Goal: Task Accomplishment & Management: Use online tool/utility

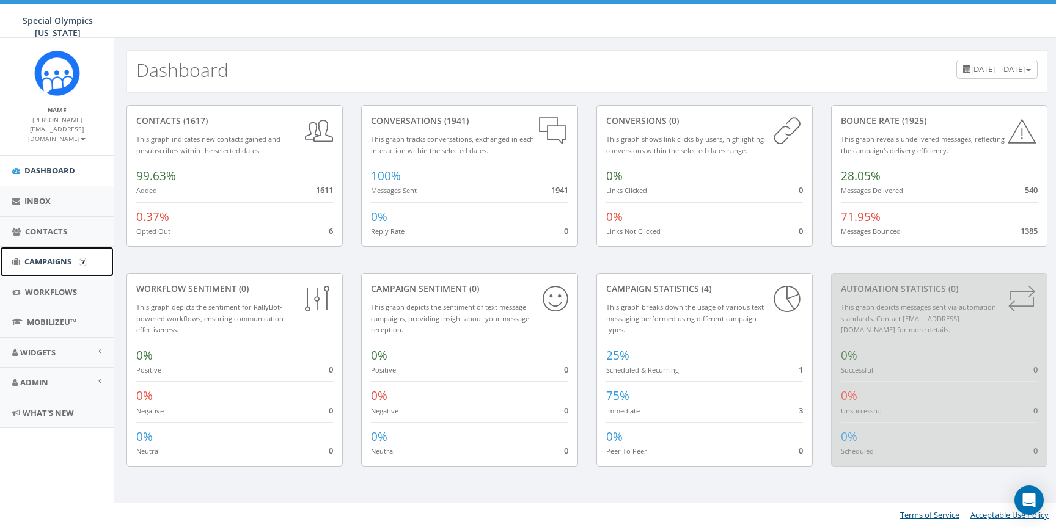
click at [48, 260] on span "Campaigns" at bounding box center [47, 261] width 47 height 11
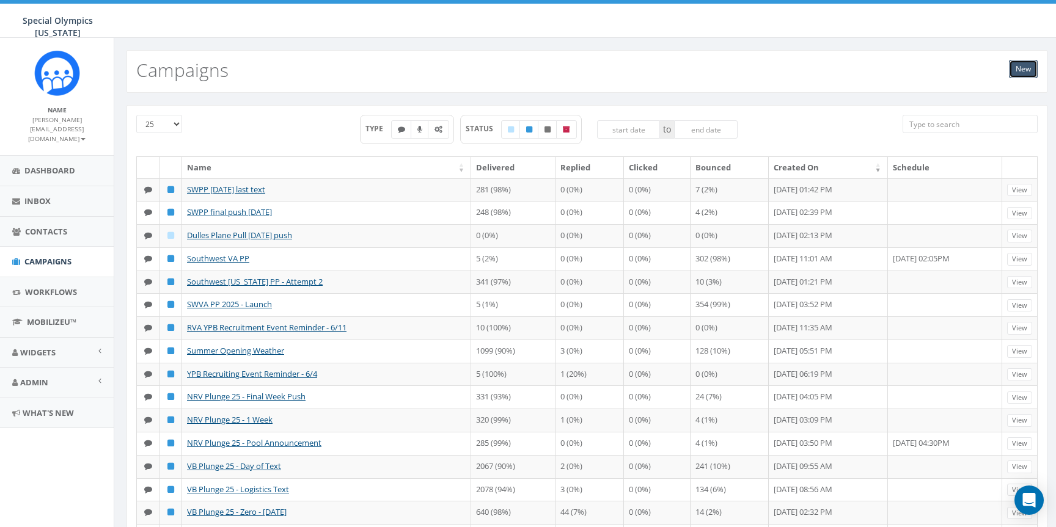
click at [1015, 70] on link "New" at bounding box center [1023, 69] width 29 height 18
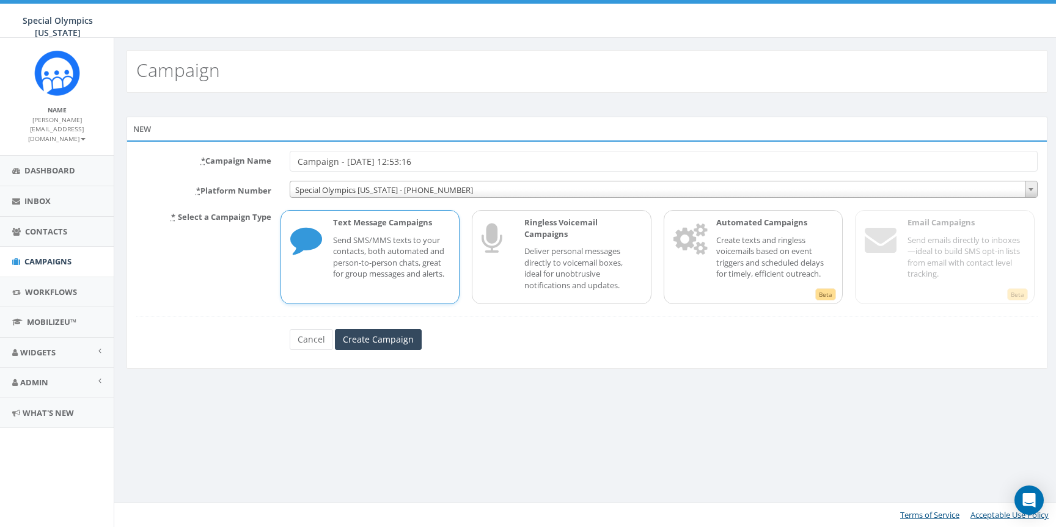
click at [467, 166] on input "Campaign - 10/09/2025, 12:53:16" at bounding box center [664, 161] width 748 height 21
type input "Polar Plunge Launch"
click at [384, 338] on input "Create Campaign" at bounding box center [378, 339] width 87 height 21
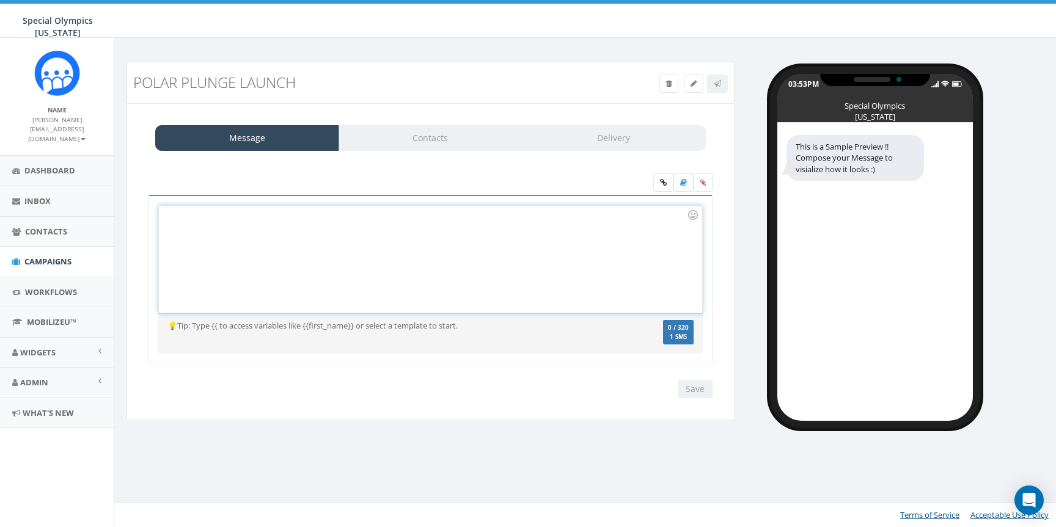
click at [327, 258] on div at bounding box center [430, 259] width 542 height 107
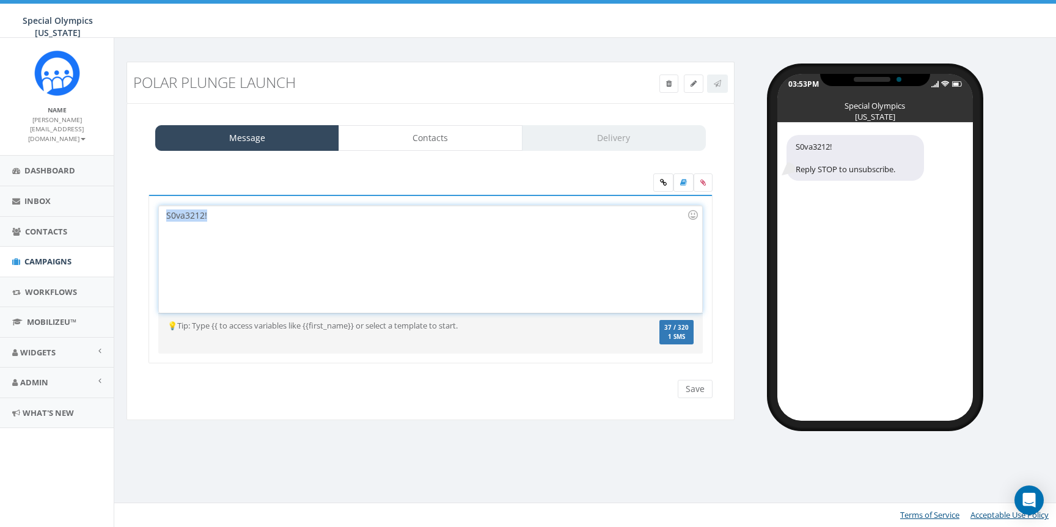
drag, startPoint x: 282, startPoint y: 232, endPoint x: 119, endPoint y: 199, distance: 166.5
type textarea "S0va3212!"
click at [119, 199] on div "Polar Plunge Launch Test Message Status: Message Contacts Delivery S0va3212! Re…" at bounding box center [430, 249] width 626 height 374
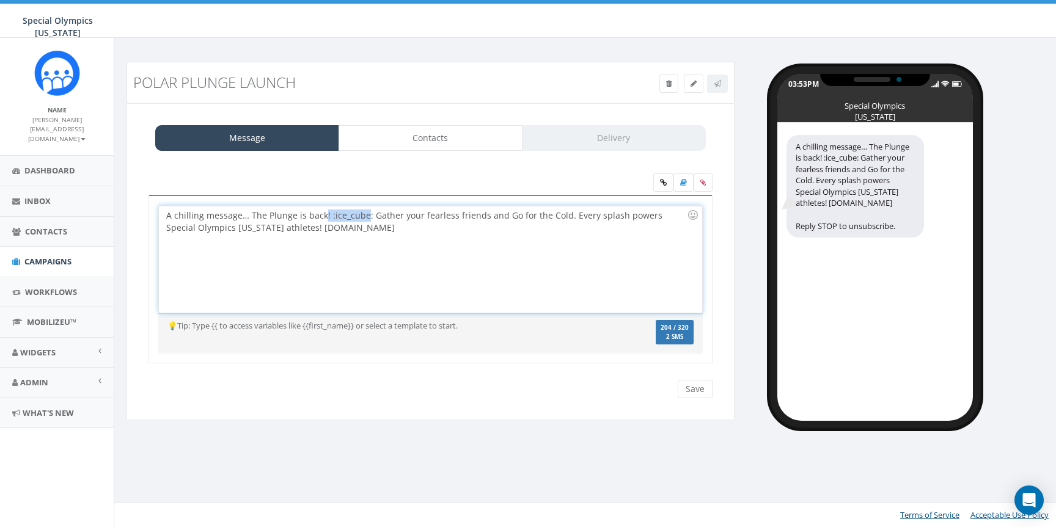
drag, startPoint x: 363, startPoint y: 213, endPoint x: 321, endPoint y: 215, distance: 41.6
click at [321, 215] on div "A chilling message… The Plunge is back! :ice_cube: Gather your fearless friends…" at bounding box center [430, 259] width 542 height 107
click at [324, 217] on div "A chilling message… The Plunge is back: Gather your fearless friends and Go for…" at bounding box center [430, 259] width 542 height 107
click at [688, 387] on input "Save" at bounding box center [694, 389] width 35 height 18
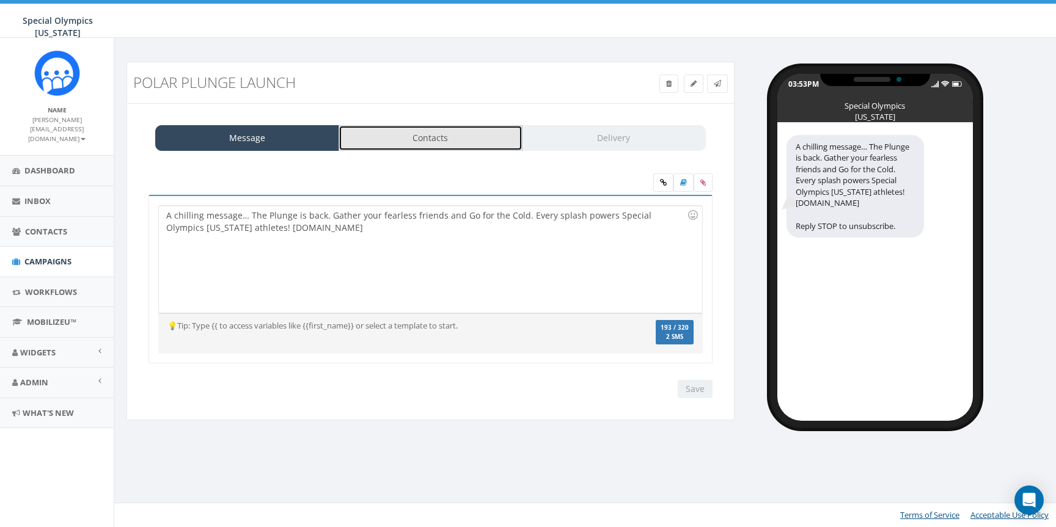
click at [459, 137] on link "Contacts" at bounding box center [430, 138] width 184 height 26
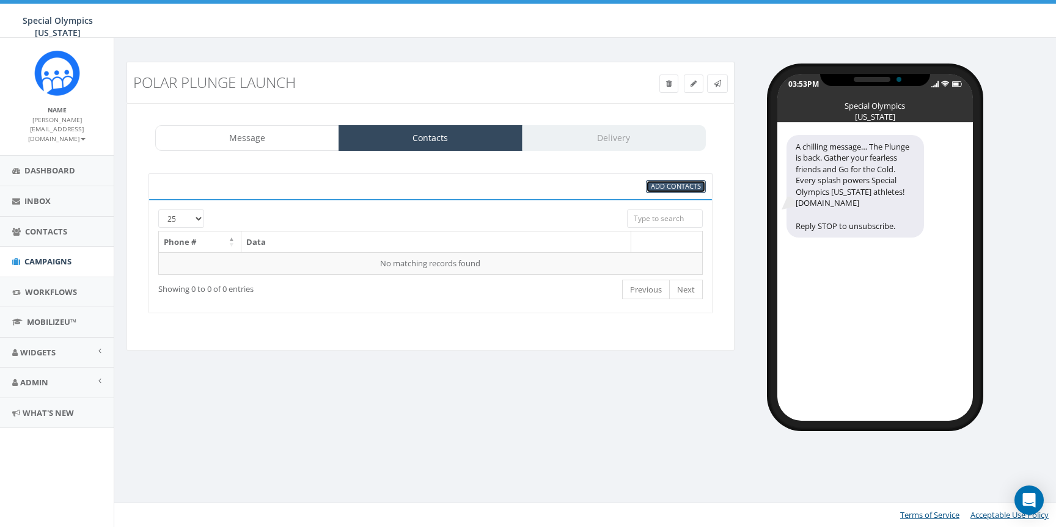
click at [692, 188] on span "Add Contacts" at bounding box center [676, 185] width 50 height 9
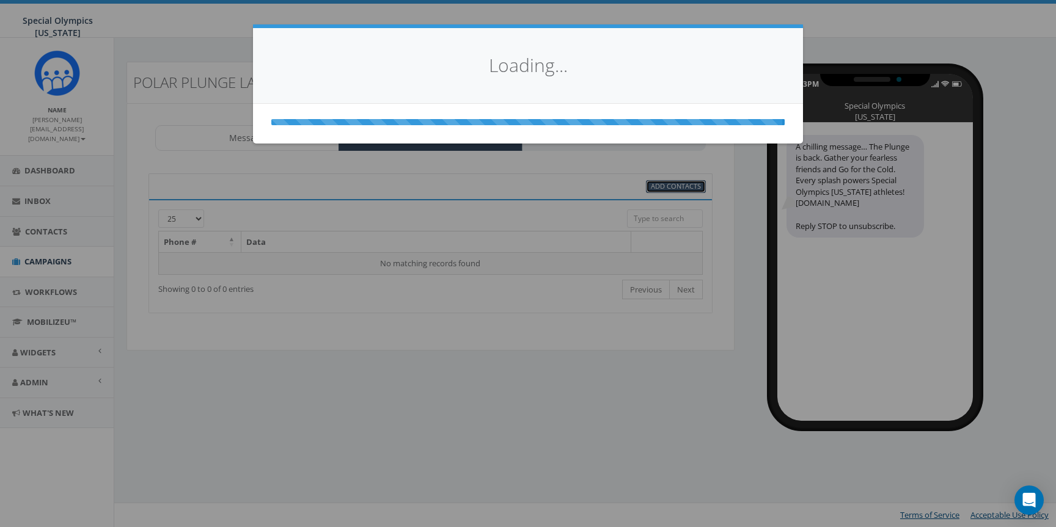
select select
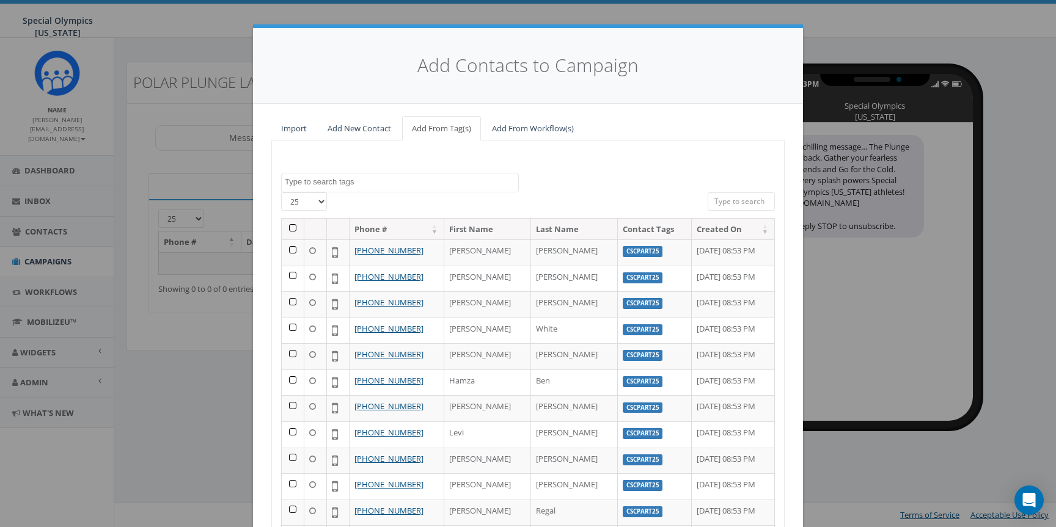
click at [401, 179] on textarea "Search" at bounding box center [401, 182] width 233 height 11
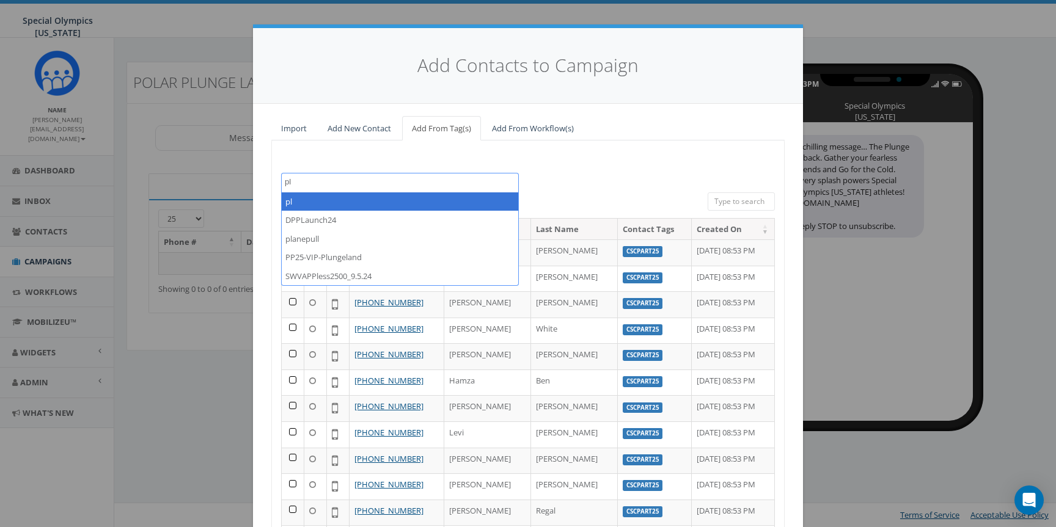
type textarea "p"
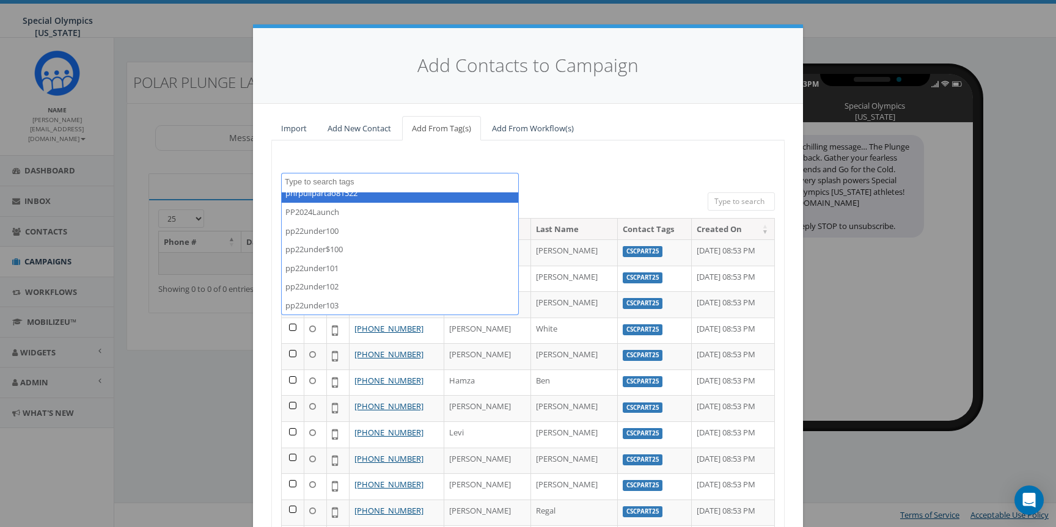
scroll to position [3128, 0]
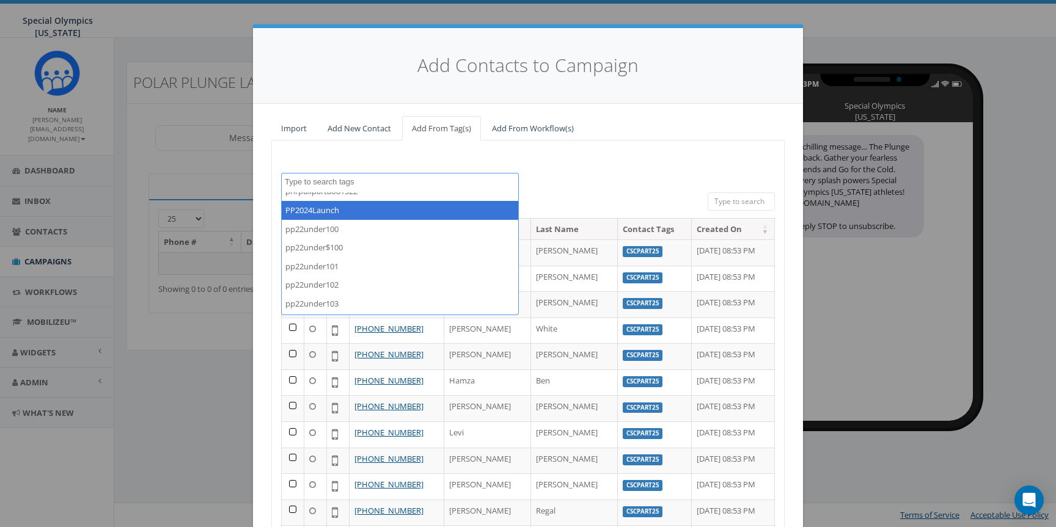
select select "PP2024Launch"
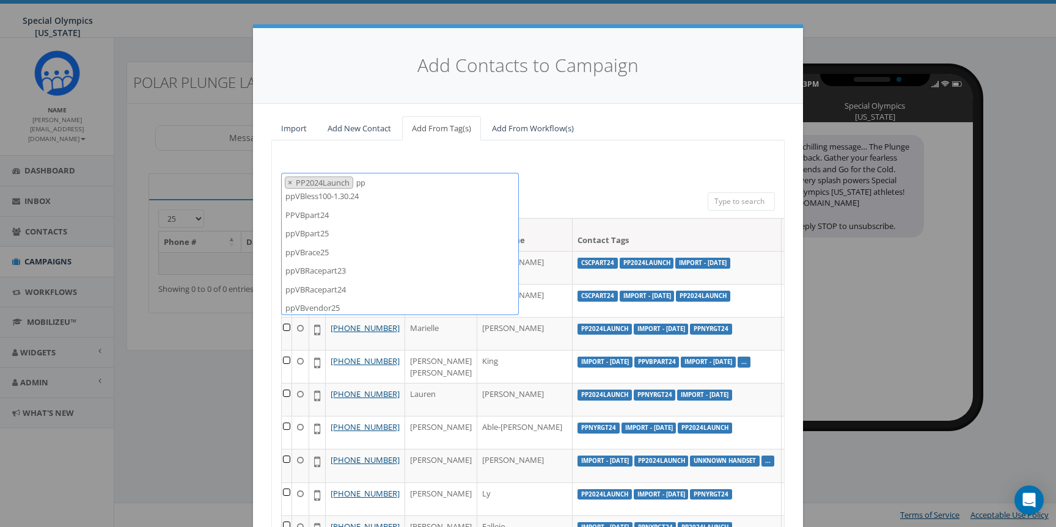
scroll to position [14615, 0]
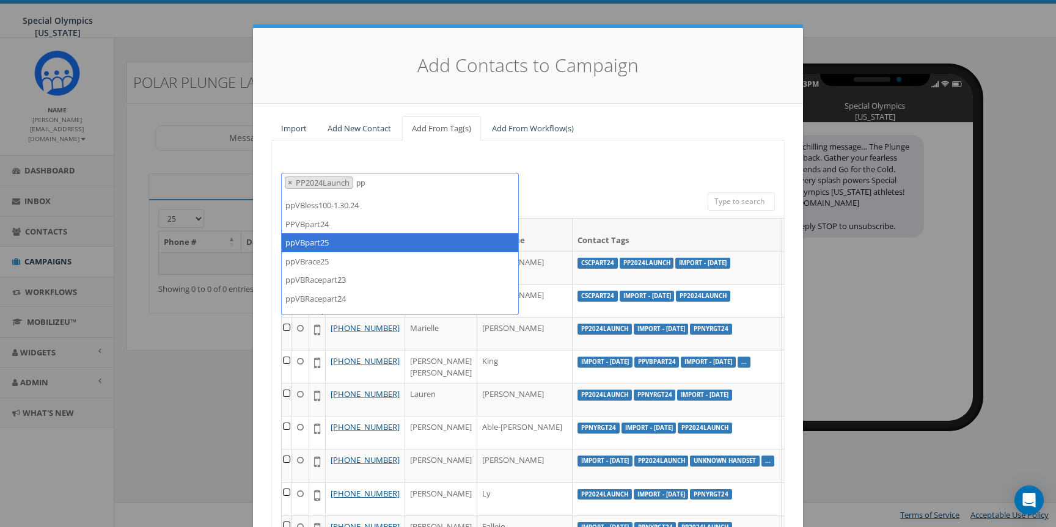
type textarea "pp"
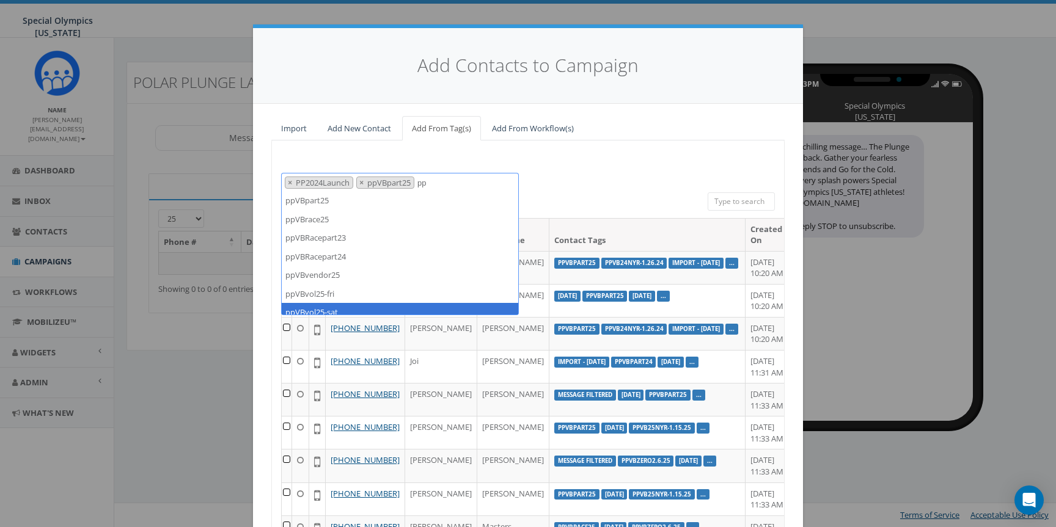
scroll to position [14653, 0]
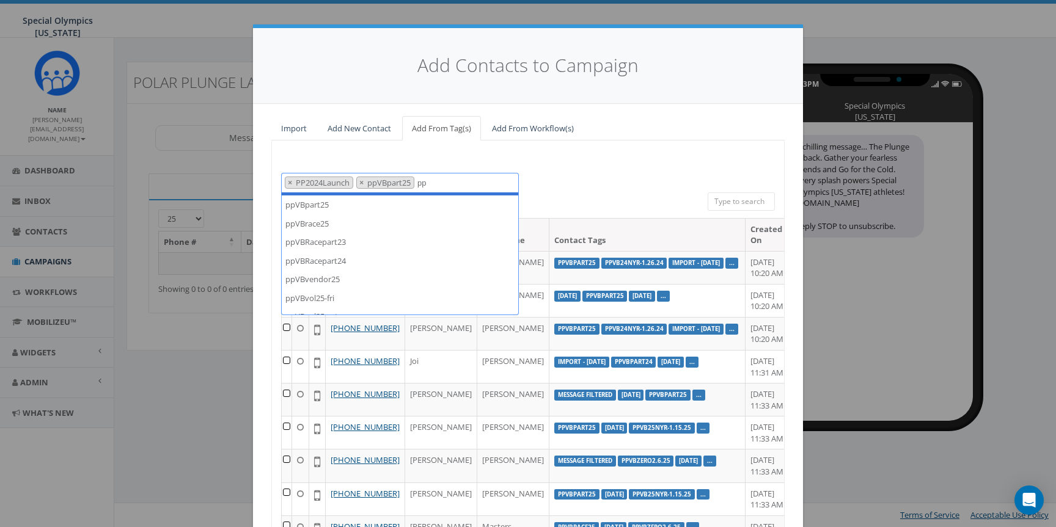
type textarea "p"
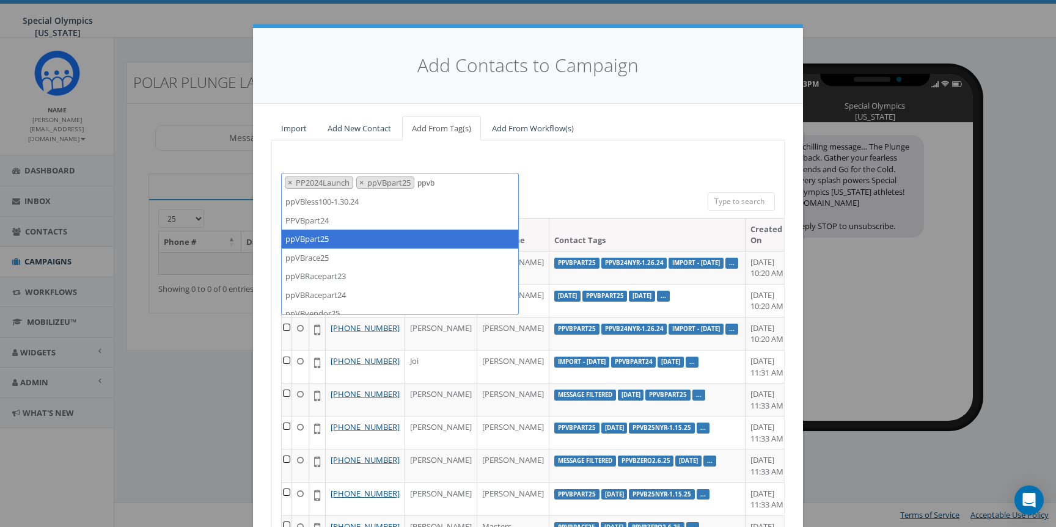
scroll to position [75, 0]
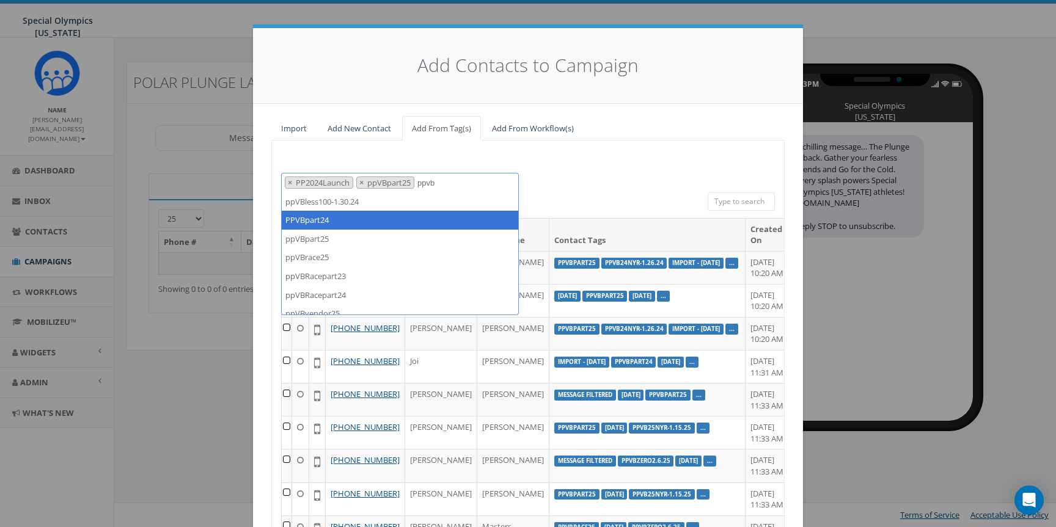
type textarea "ppvb"
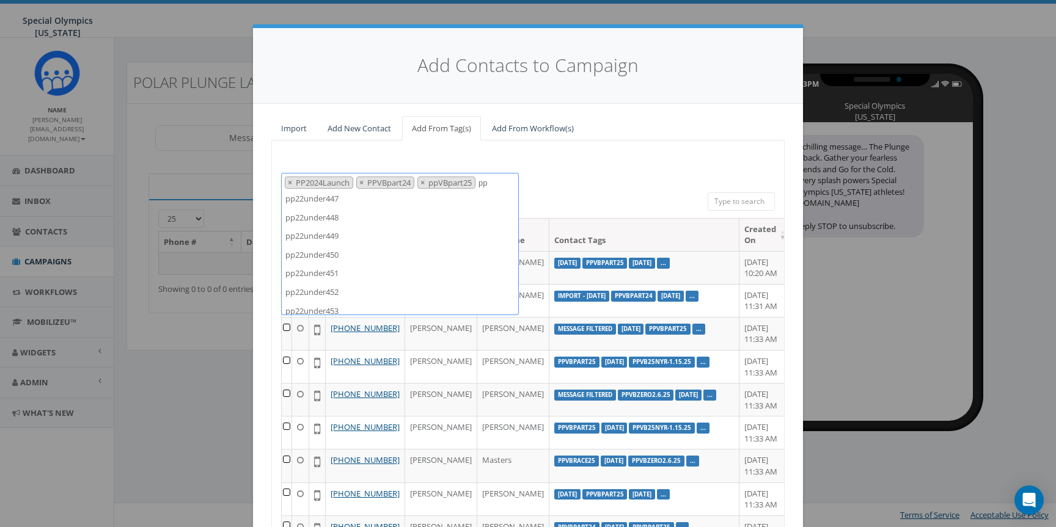
scroll to position [7851, 0]
type textarea "p"
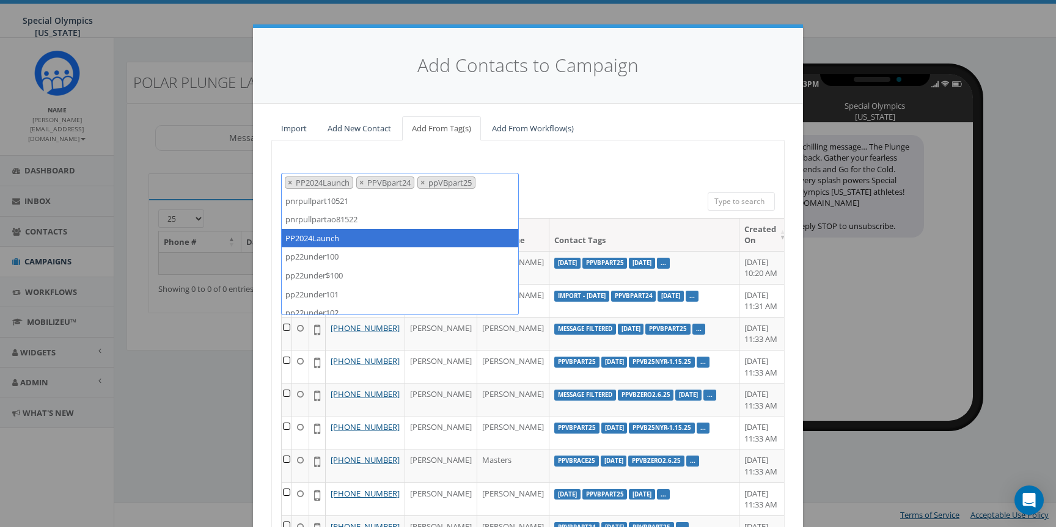
scroll to position [3100, 0]
paste textarea "PpRVApart25 PpMopart25 PpPWPart25 ppNRVpart25 Cscpart25"
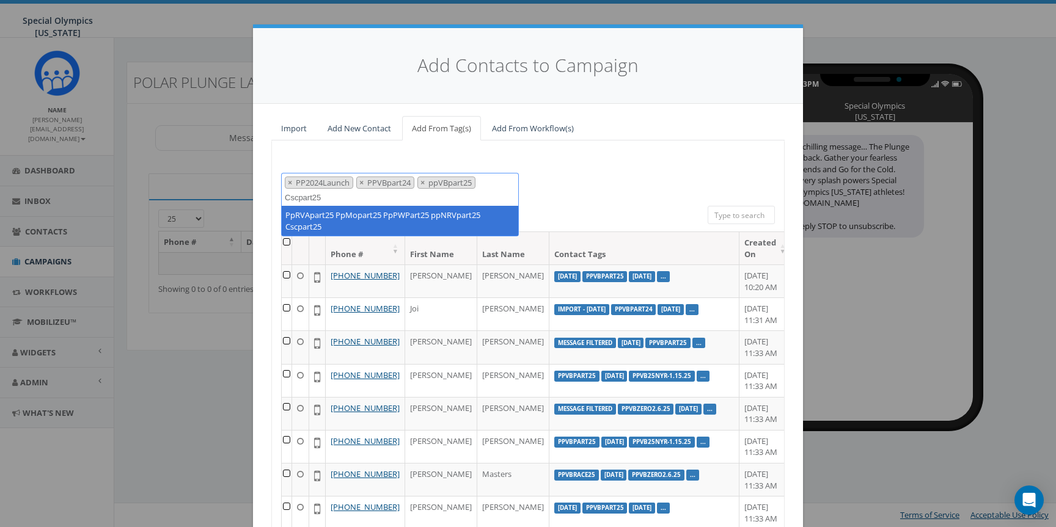
type textarea "PpRVApart25 PpMopart25 PpPWPart25 ppNRVpart25 Cscpart25"
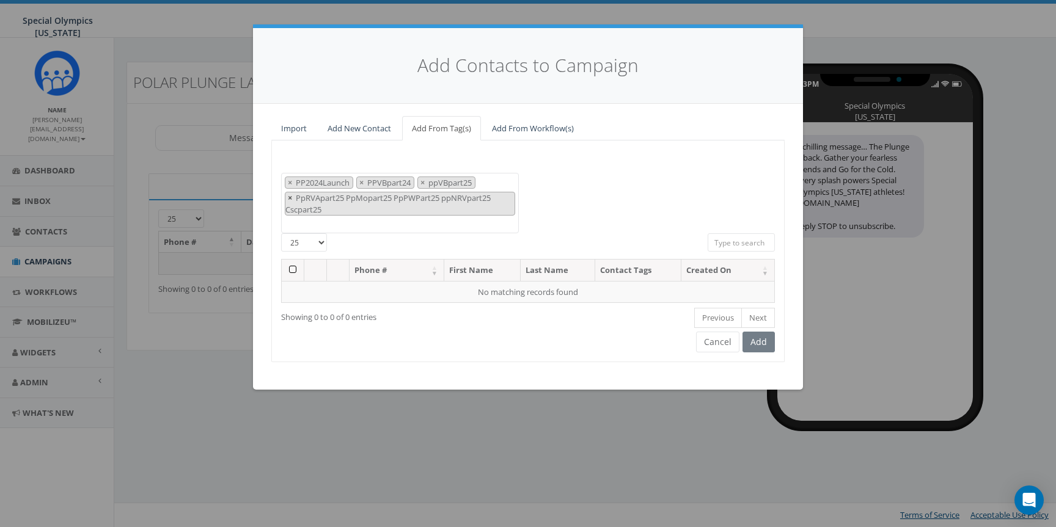
click at [290, 199] on span "×" at bounding box center [290, 197] width 4 height 11
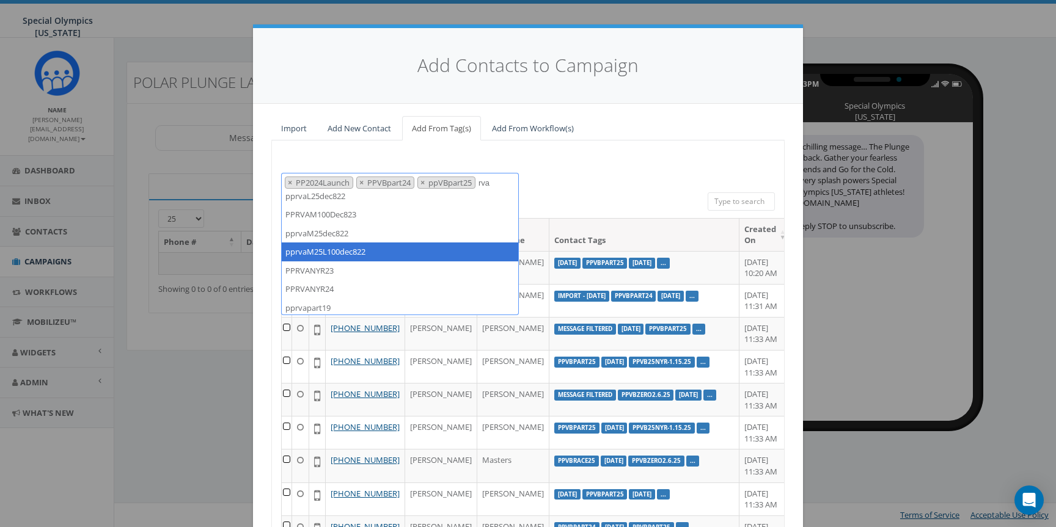
scroll to position [45, 0]
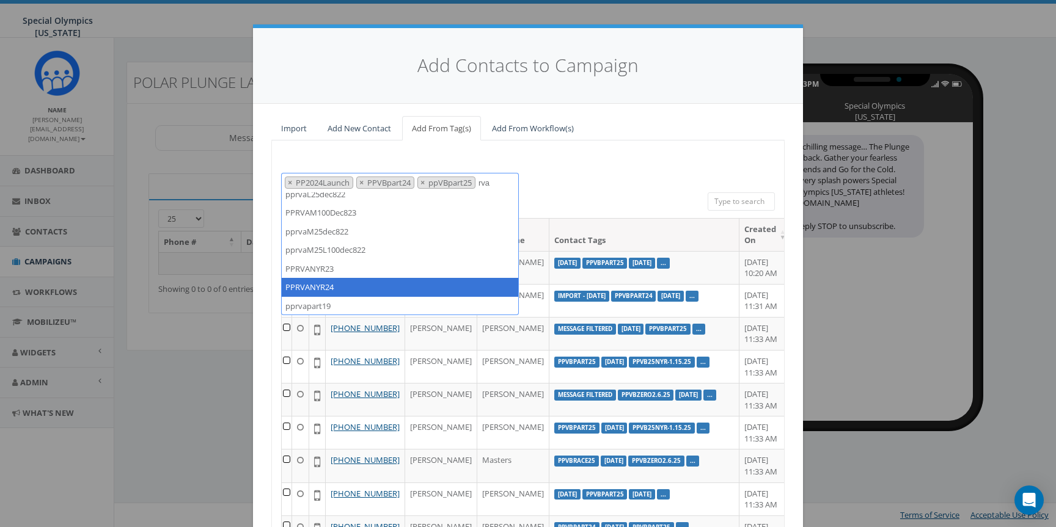
type textarea "rva"
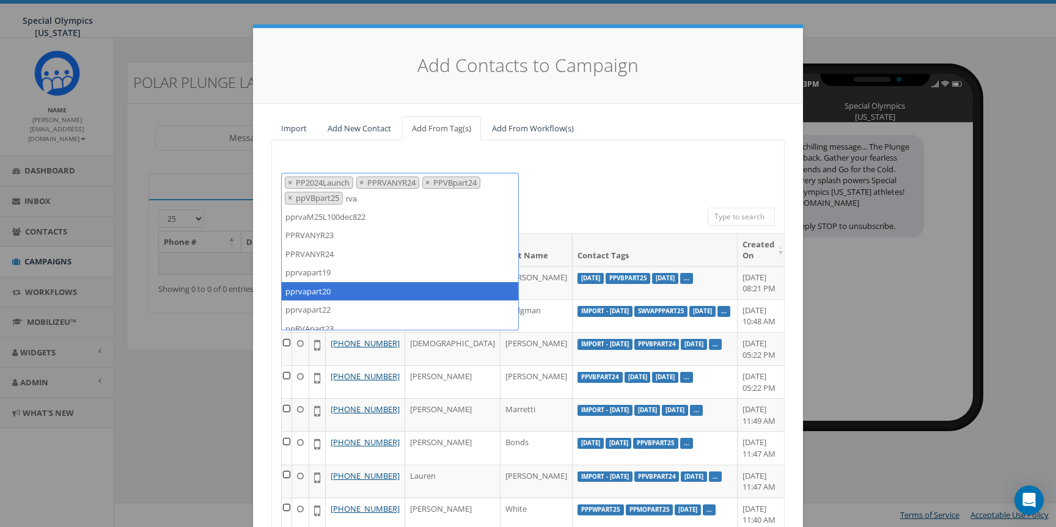
scroll to position [158, 0]
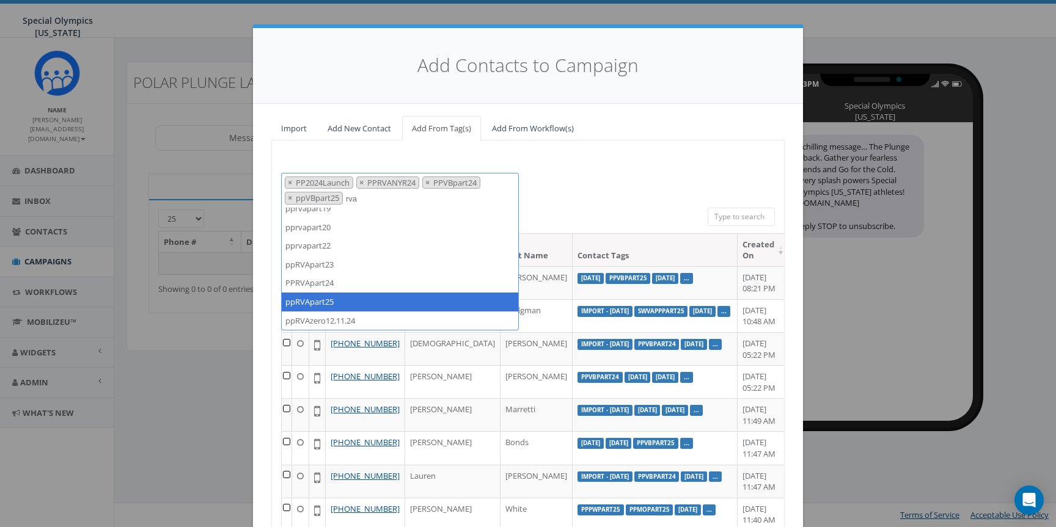
type textarea "rva"
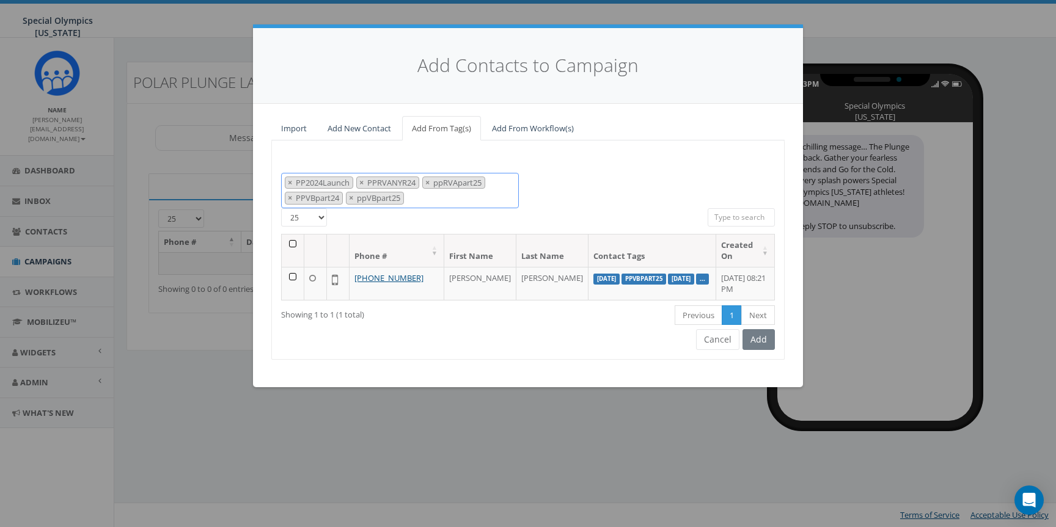
click at [464, 199] on span "× PP2024Launch × PPRVANYR24 × ppRVApart25 × PPVBpart24 × ppVBpart25" at bounding box center [400, 190] width 238 height 35
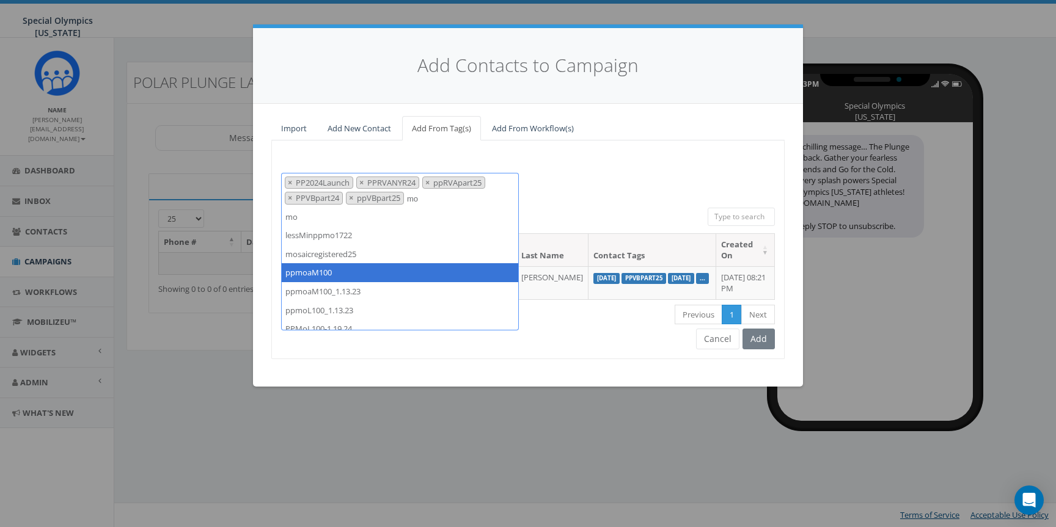
scroll to position [177, 0]
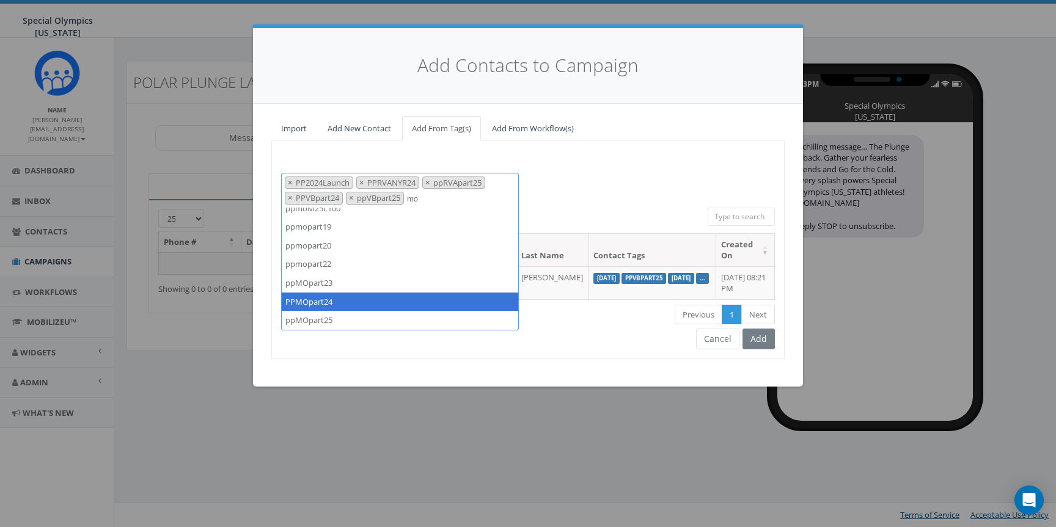
type textarea "mo"
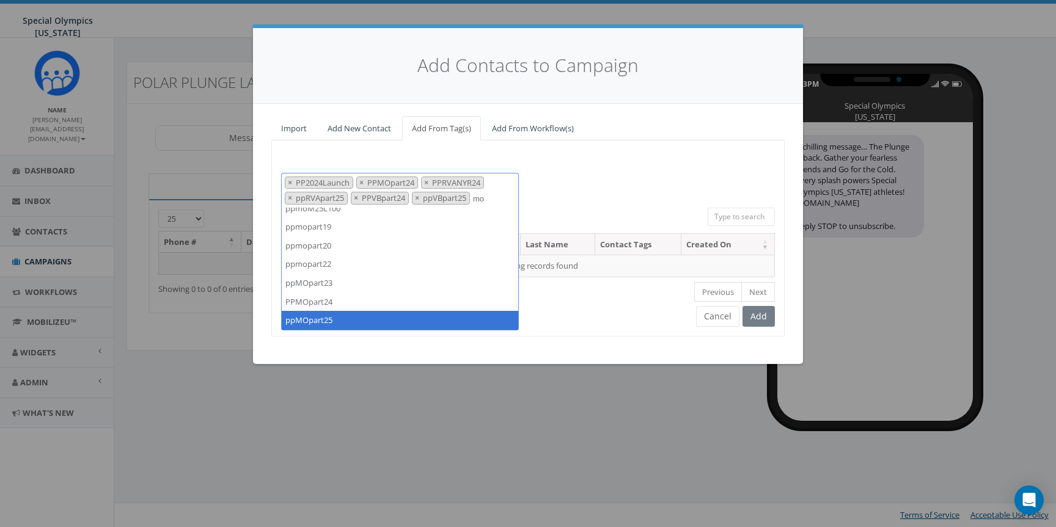
type textarea "mo"
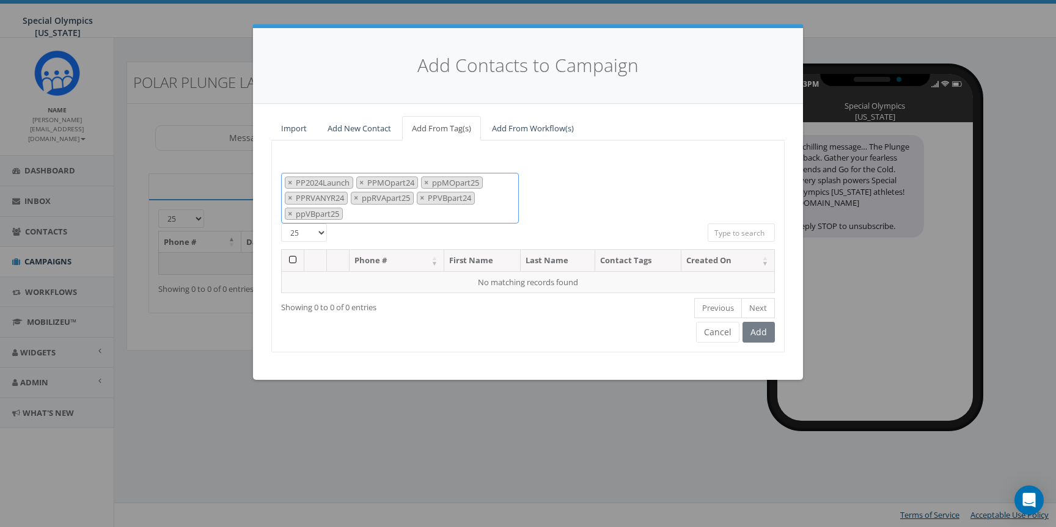
click at [311, 183] on span "PP2024Launch" at bounding box center [323, 182] width 58 height 11
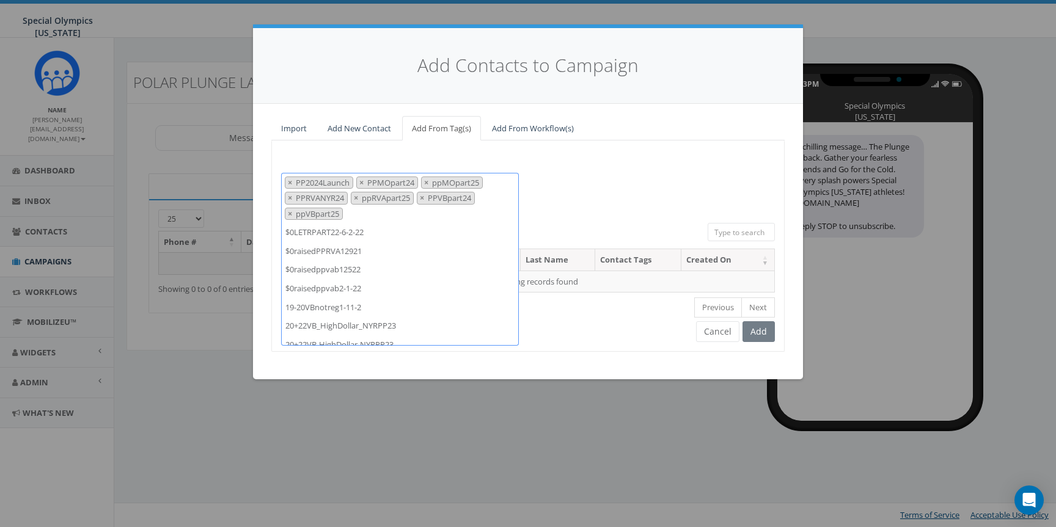
scroll to position [3100, 0]
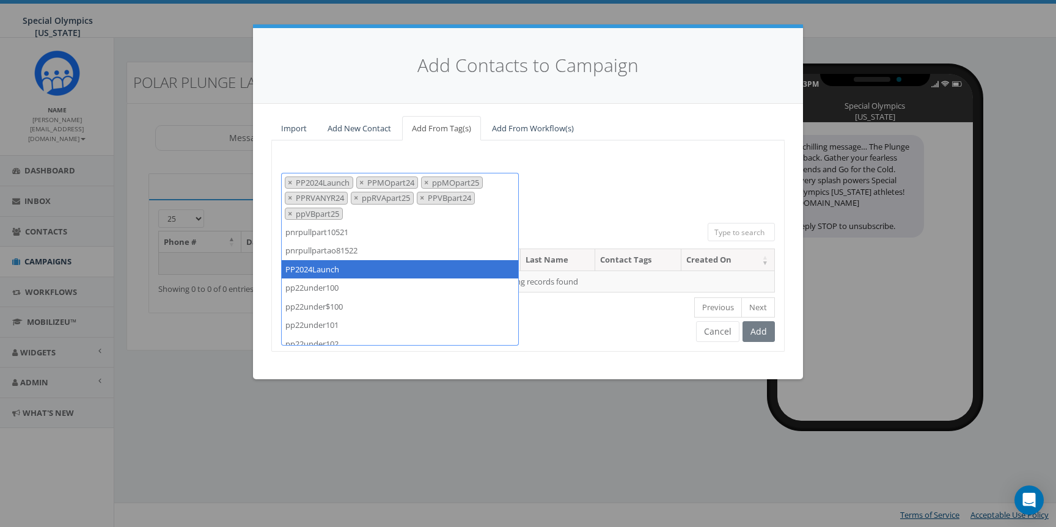
select select "PPMOpart24"
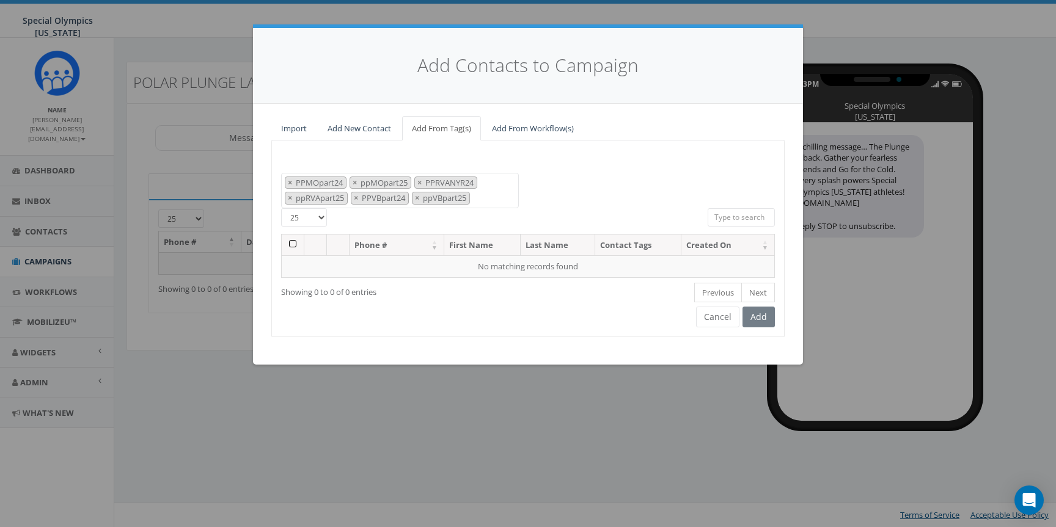
click at [479, 200] on textarea "Search" at bounding box center [476, 199] width 6 height 11
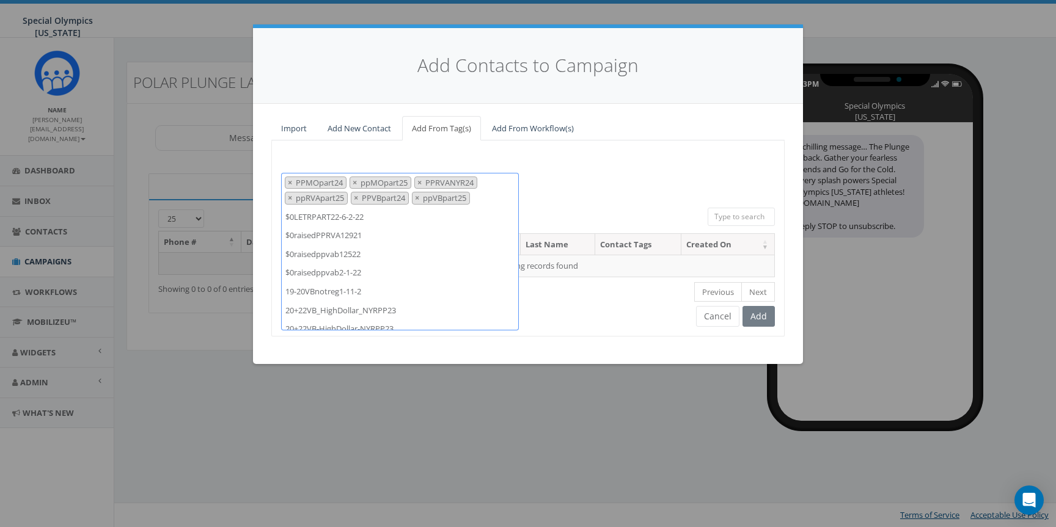
scroll to position [15538, 0]
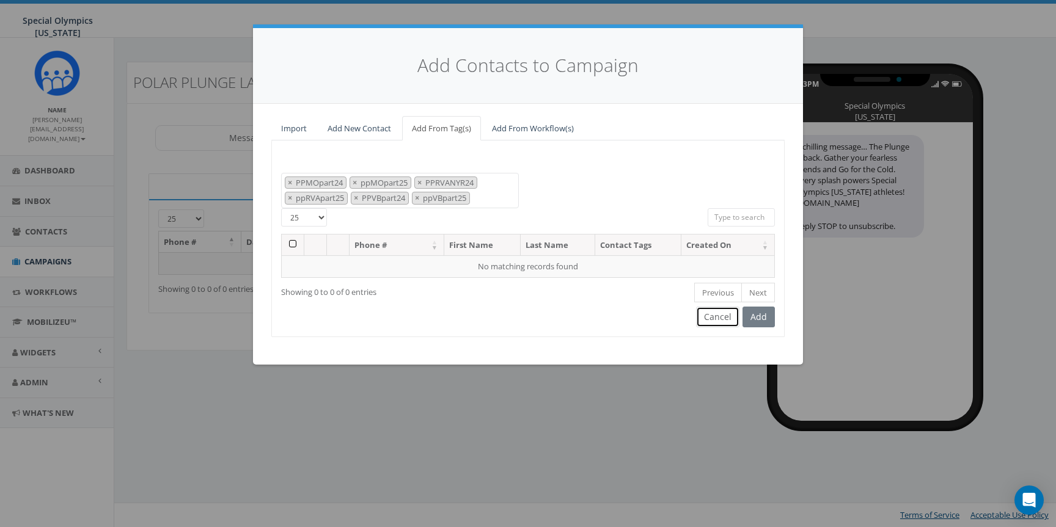
click at [722, 314] on button "Cancel" at bounding box center [717, 317] width 43 height 21
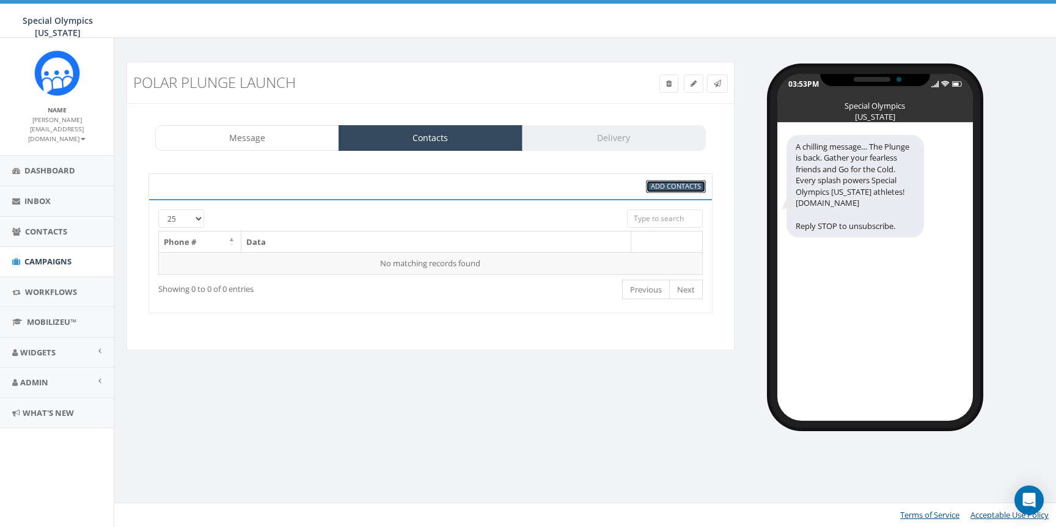
click at [685, 186] on span "Add Contacts" at bounding box center [676, 185] width 50 height 9
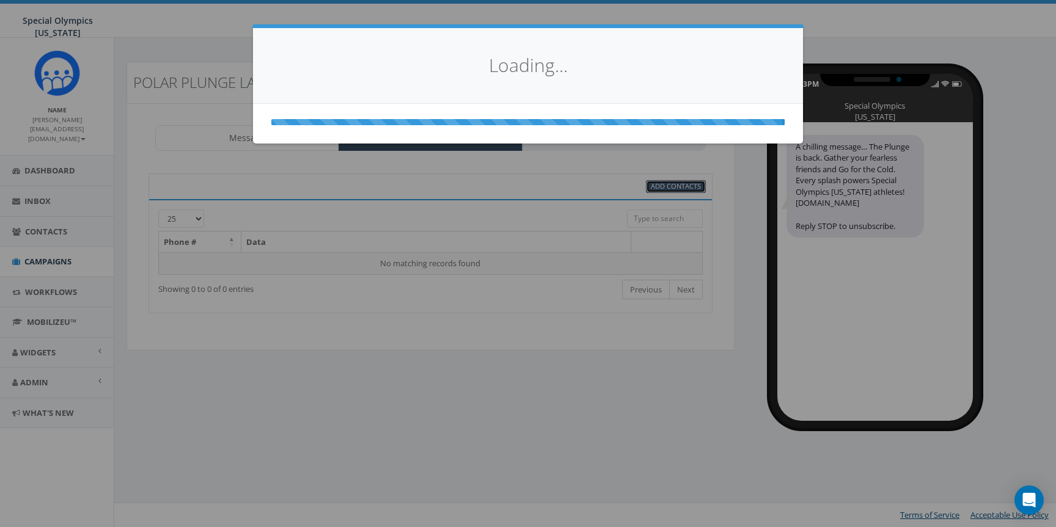
select select
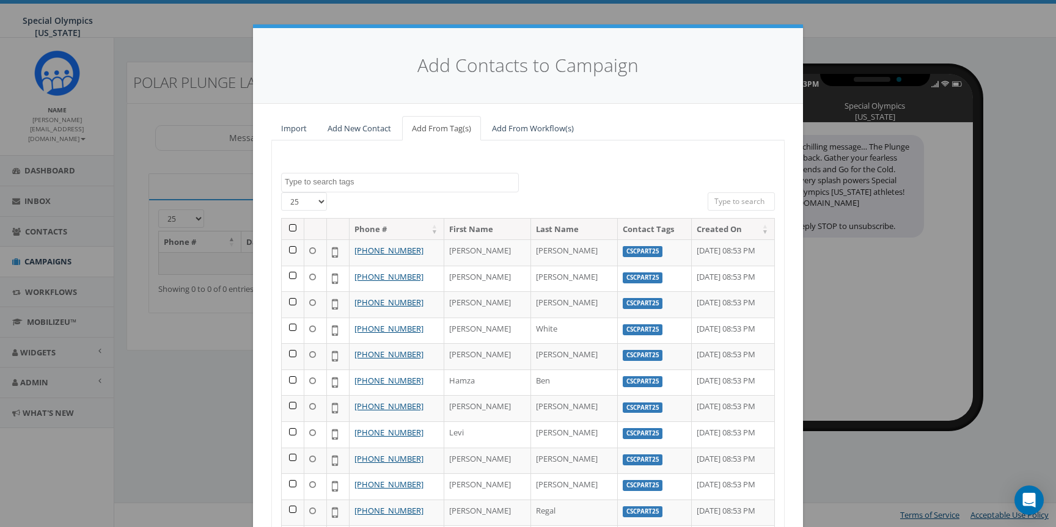
click at [294, 203] on select "25 50 100" at bounding box center [304, 201] width 46 height 18
click at [426, 182] on textarea "Search" at bounding box center [401, 182] width 233 height 11
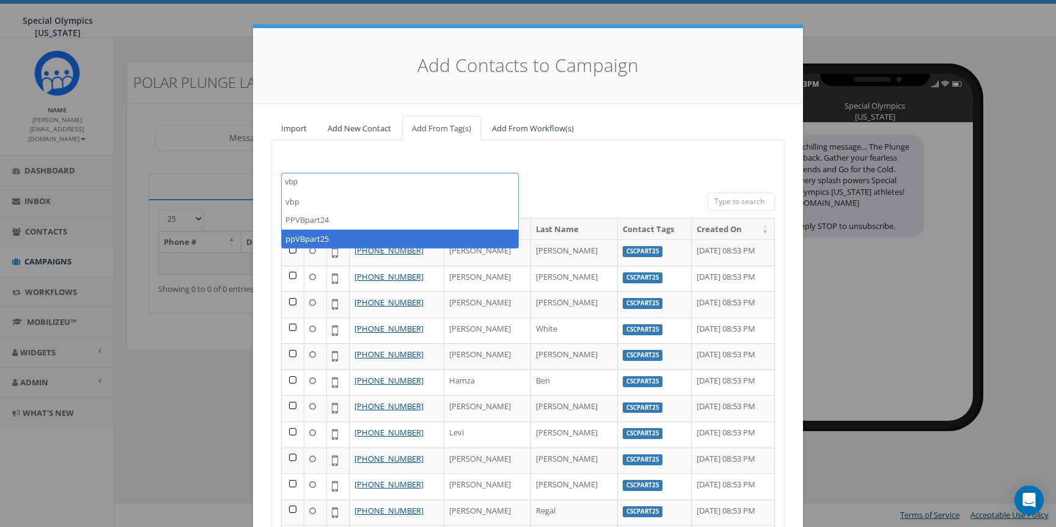
type textarea "vbp"
select select "ppVBpart25"
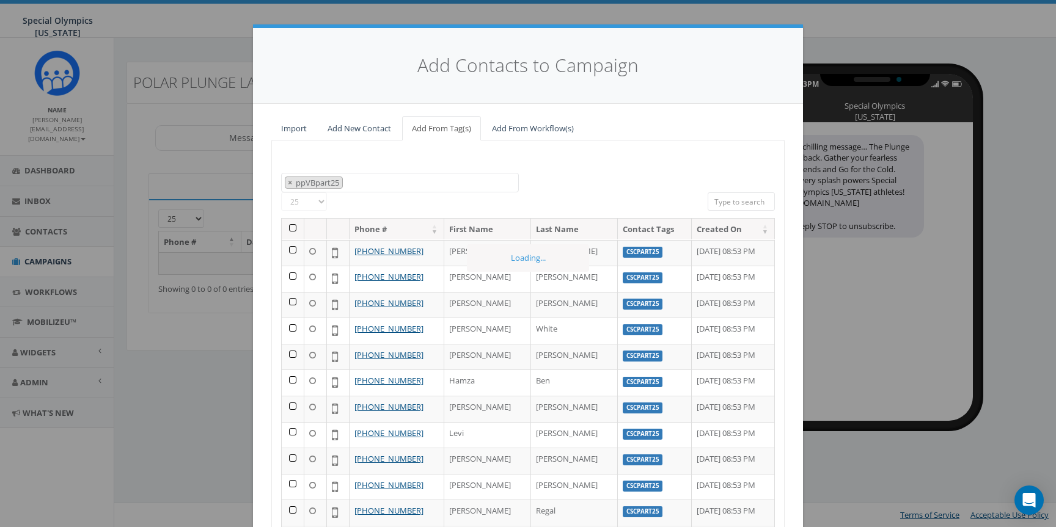
scroll to position [9546, 0]
click at [292, 230] on th at bounding box center [293, 229] width 23 height 21
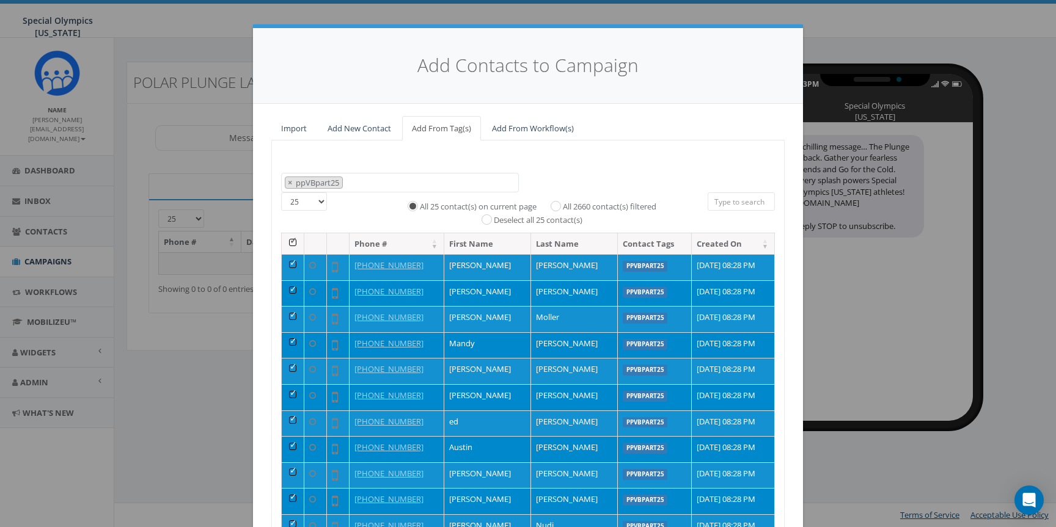
click at [604, 205] on label "All 2660 contact(s) filtered" at bounding box center [609, 207] width 93 height 12
click at [563, 205] on input "All 2660 contact(s) filtered" at bounding box center [559, 205] width 8 height 8
radio input "true"
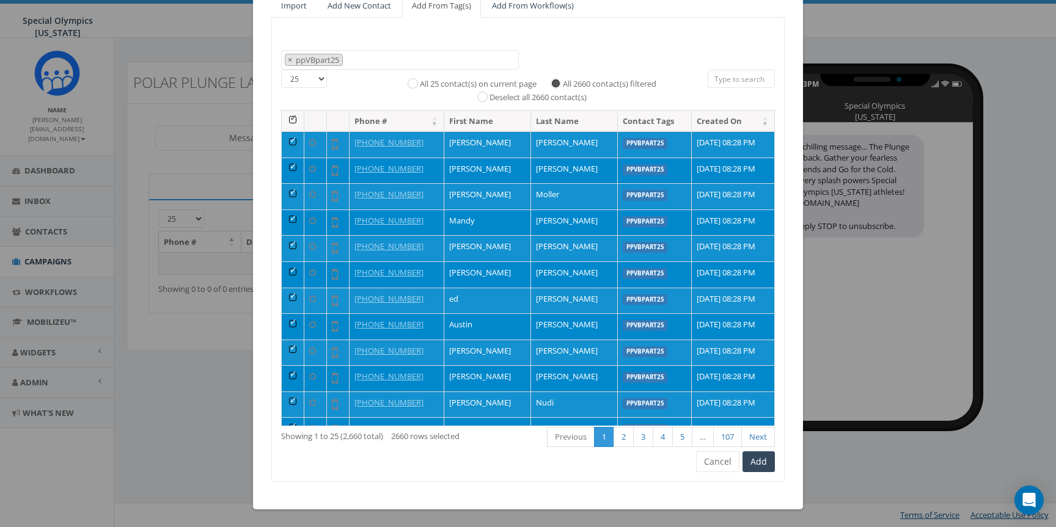
scroll to position [9, 0]
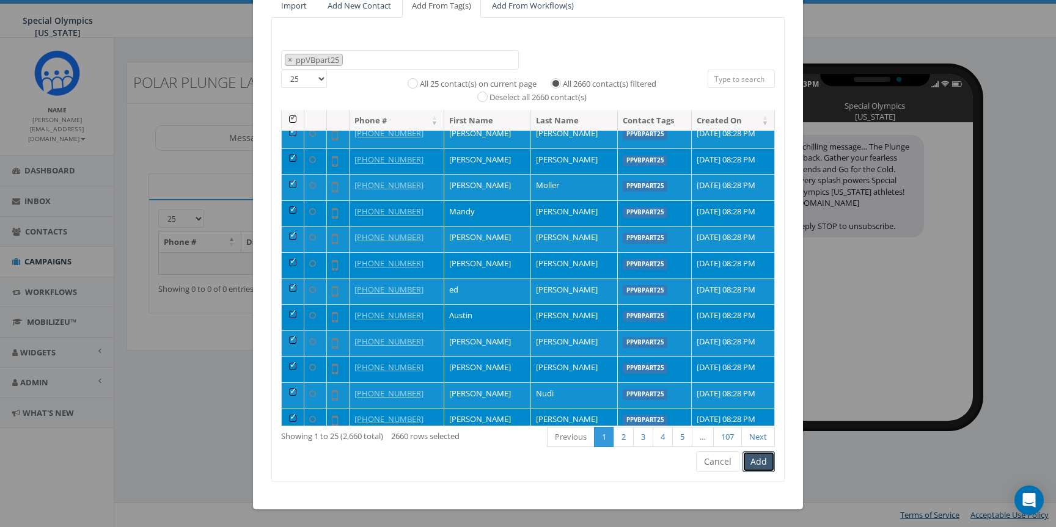
click at [758, 462] on button "Add" at bounding box center [758, 461] width 32 height 21
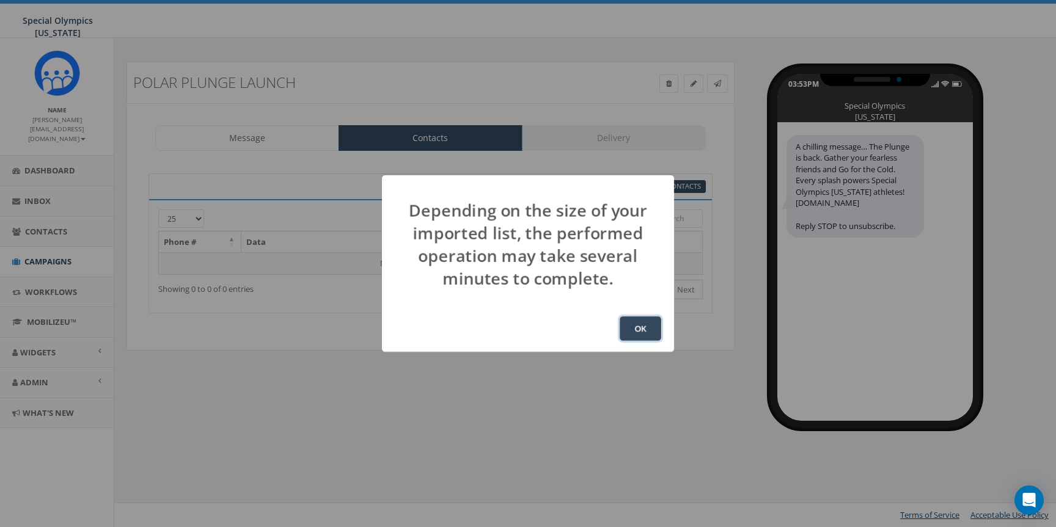
click at [643, 330] on button "OK" at bounding box center [640, 328] width 42 height 24
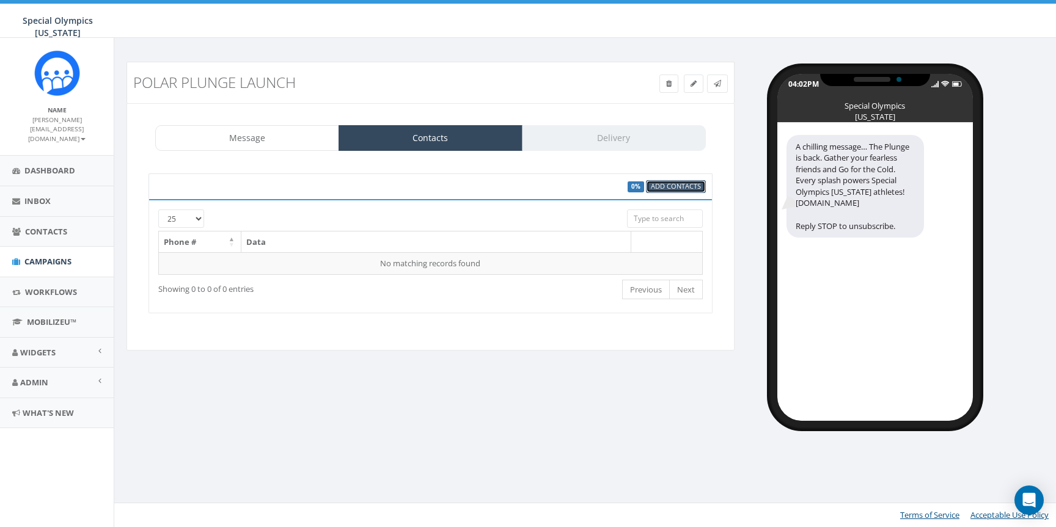
click at [653, 184] on span "Add Contacts" at bounding box center [676, 185] width 50 height 9
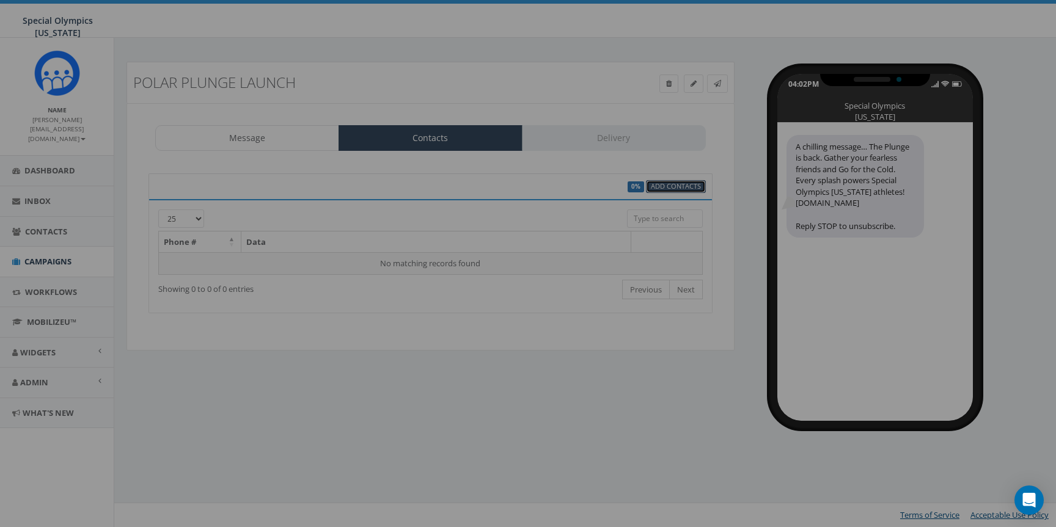
select select
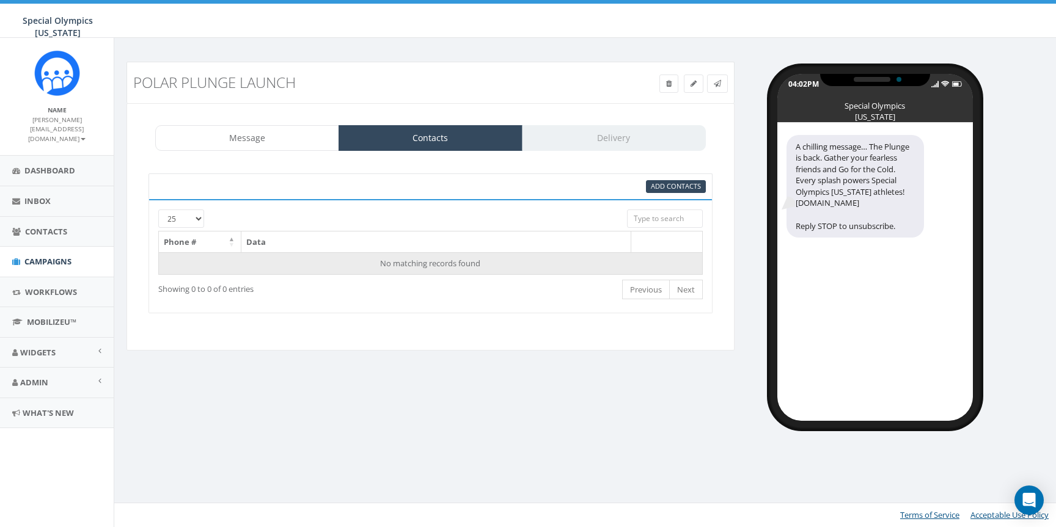
click at [494, 259] on td "No matching records found" at bounding box center [431, 263] width 544 height 22
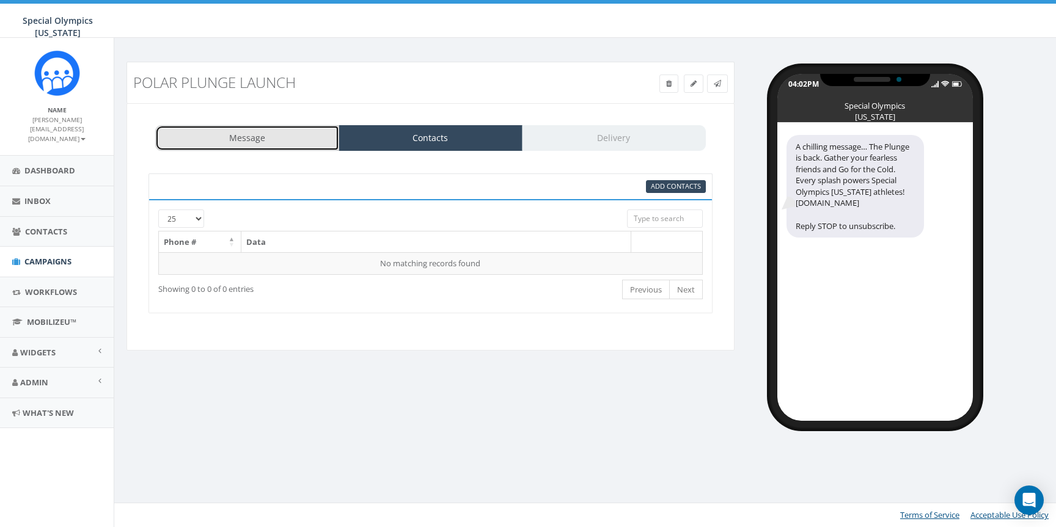
click at [237, 142] on link "Message" at bounding box center [247, 138] width 184 height 26
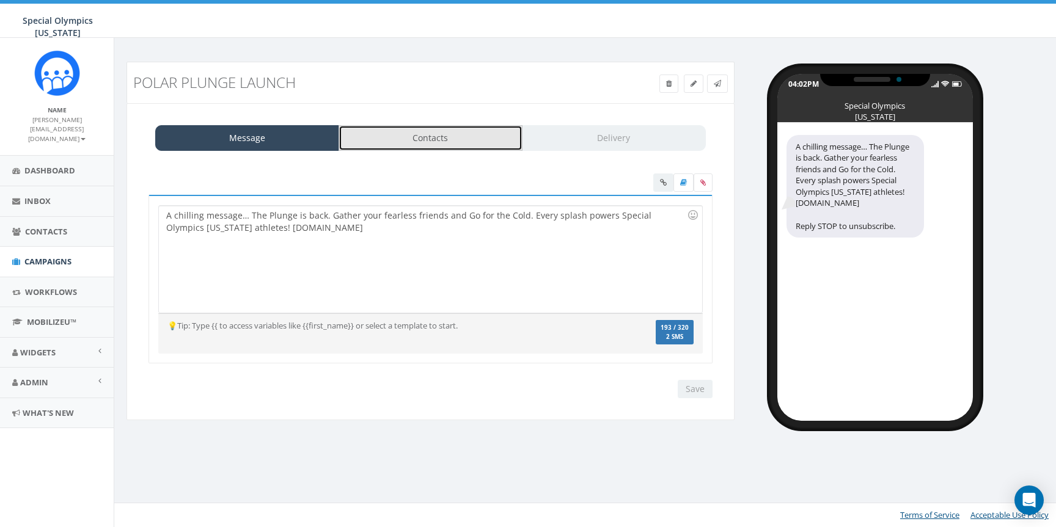
click at [384, 138] on link "Contacts" at bounding box center [430, 138] width 184 height 26
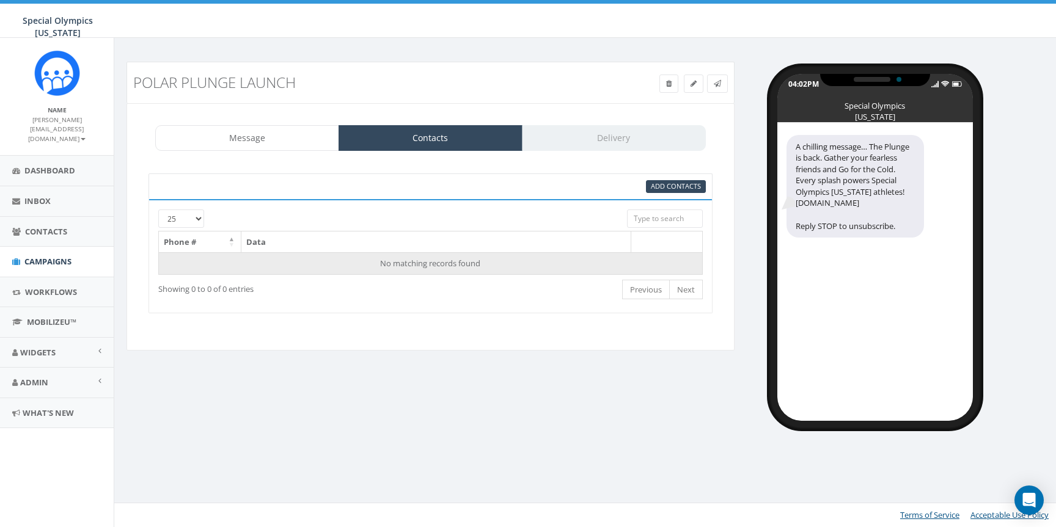
click at [520, 261] on td "No matching records found" at bounding box center [431, 263] width 544 height 22
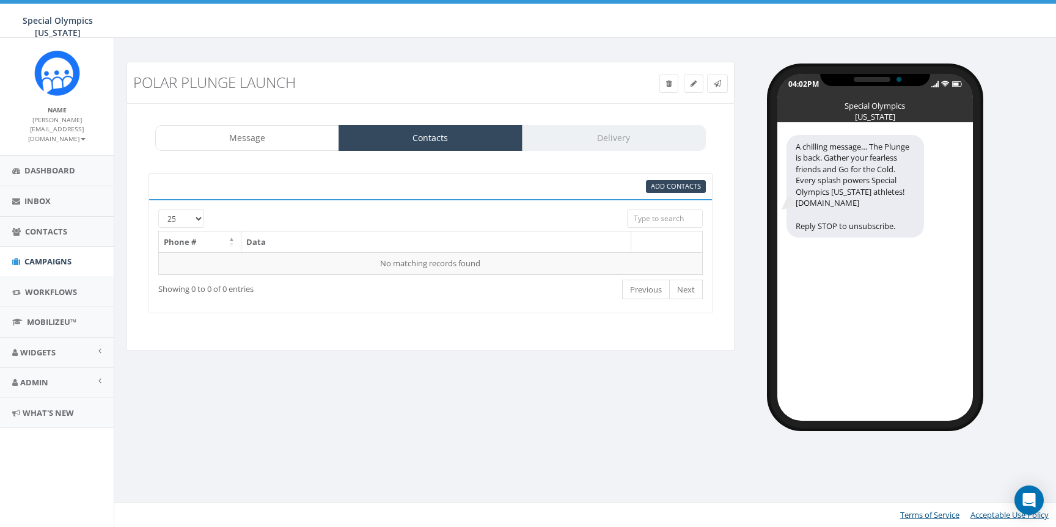
click at [605, 123] on div "Message Contacts Delivery A chilling message… The Plunge is back. Gather your f…" at bounding box center [430, 226] width 608 height 247
click at [663, 180] on link "Add Contacts" at bounding box center [676, 186] width 60 height 13
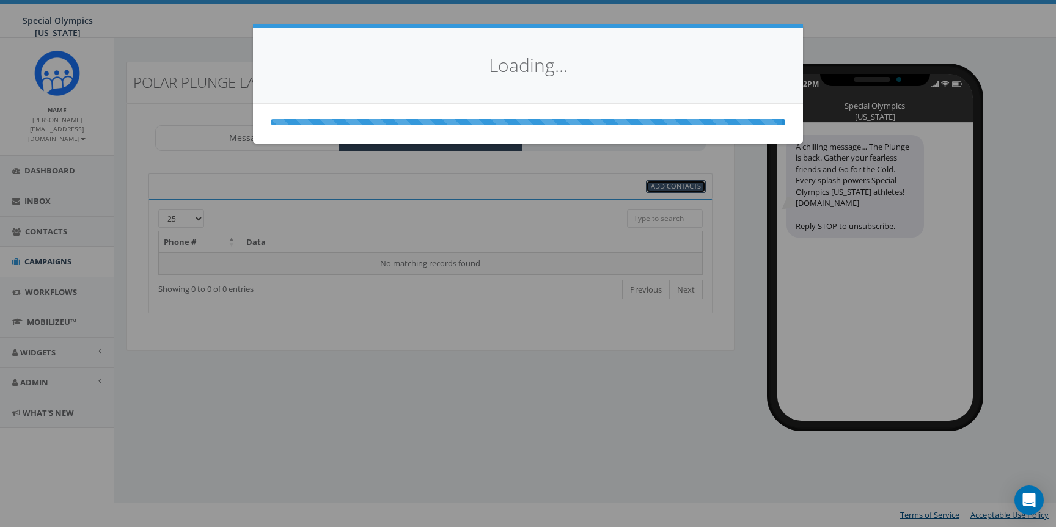
select select
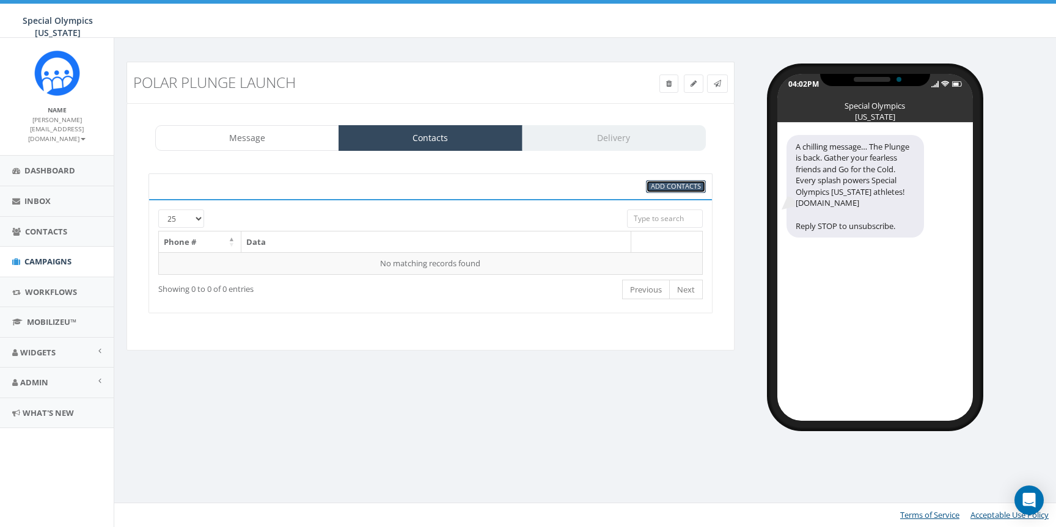
click at [667, 186] on span "Add Contacts" at bounding box center [676, 185] width 50 height 9
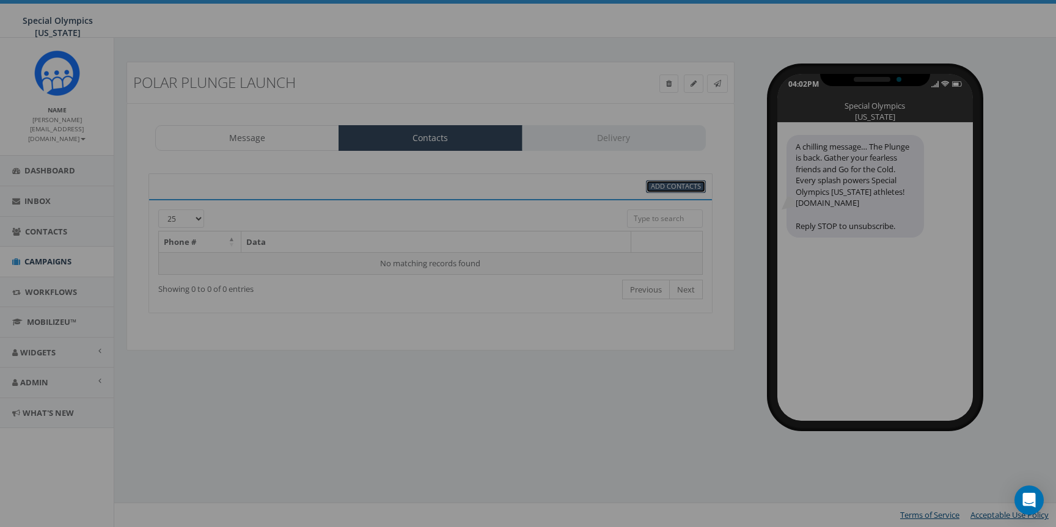
select select
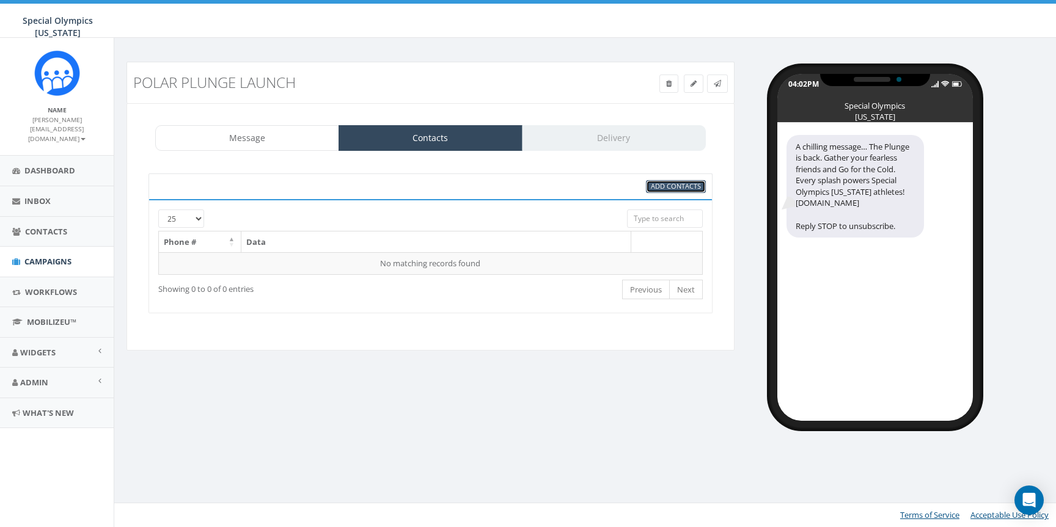
click at [667, 186] on span "Add Contacts" at bounding box center [676, 185] width 50 height 9
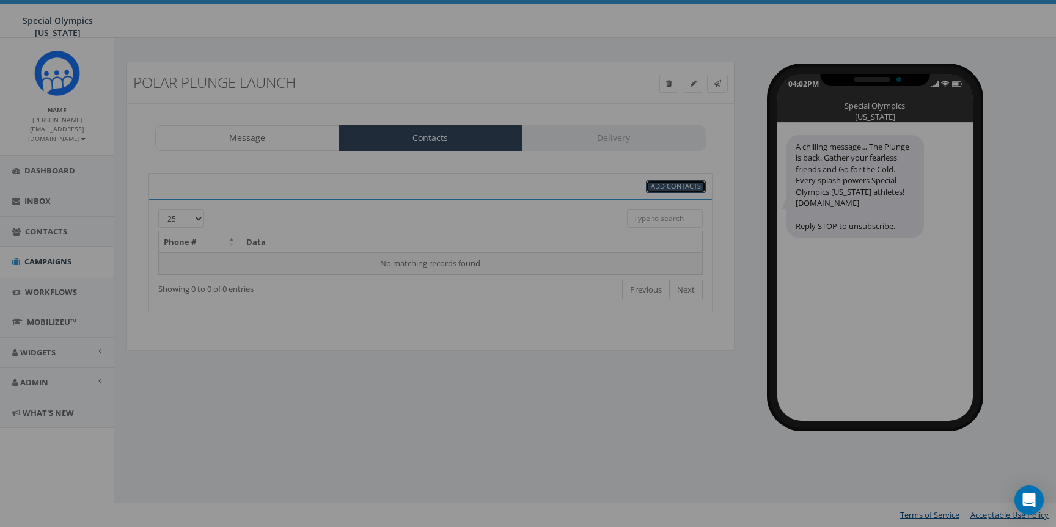
select select
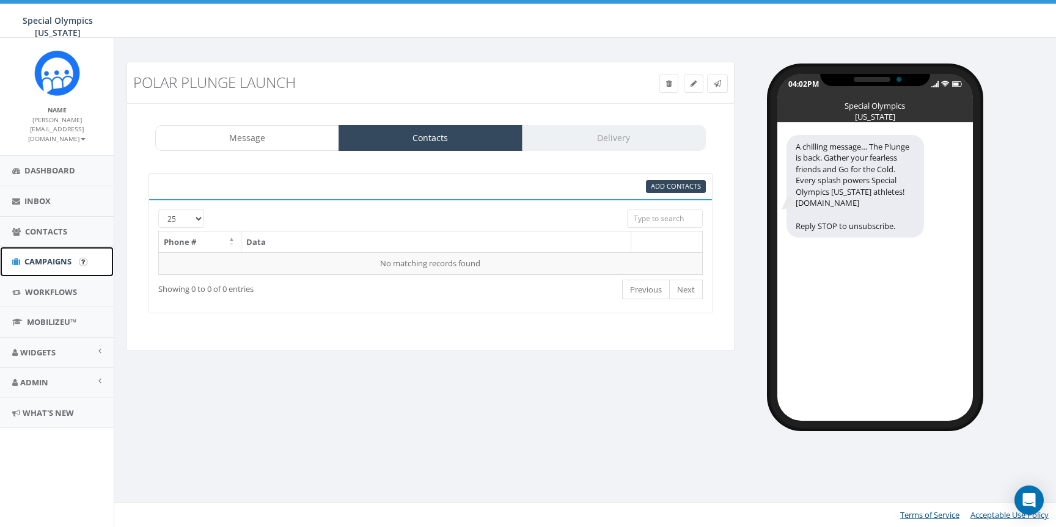
click at [50, 260] on span "Campaigns" at bounding box center [47, 261] width 47 height 11
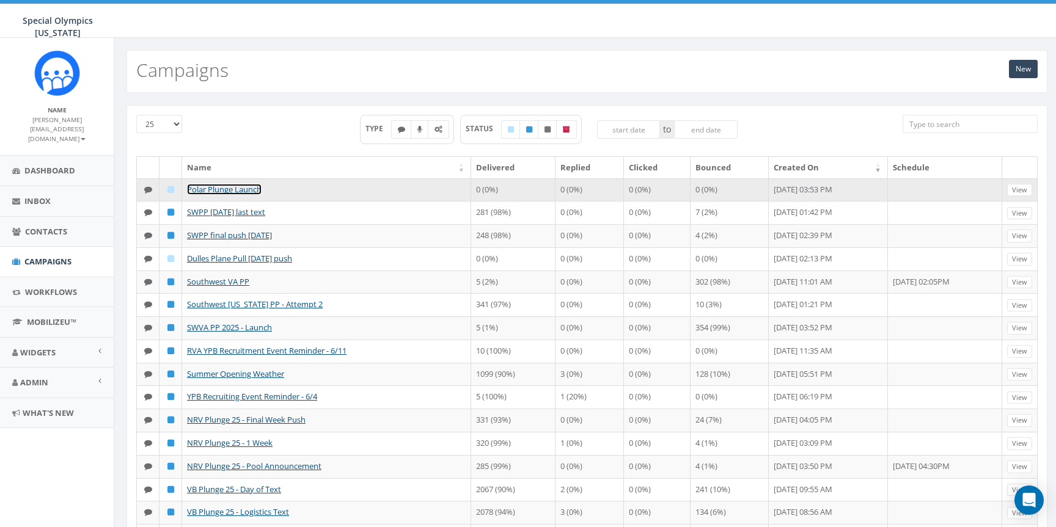
click at [241, 190] on link "Polar Plunge Launch" at bounding box center [224, 189] width 75 height 11
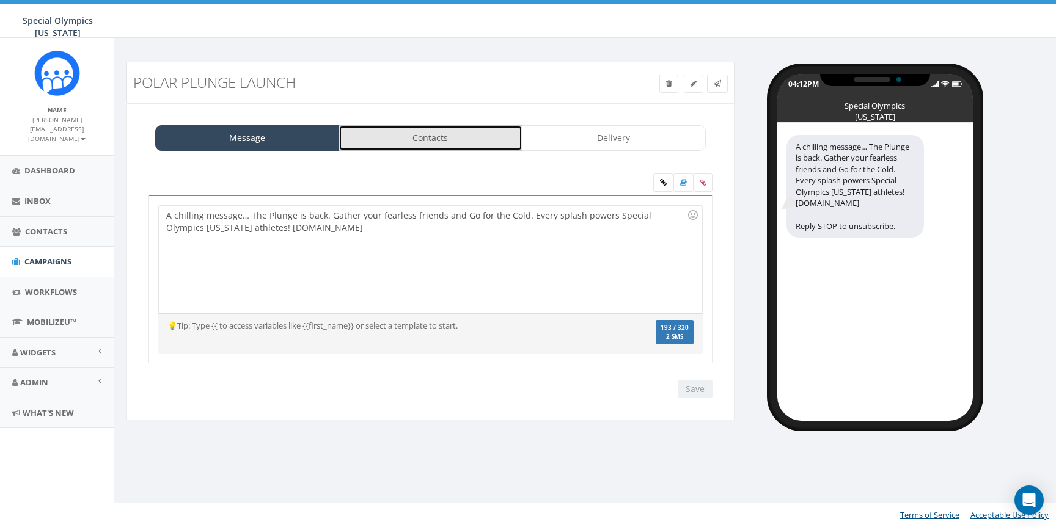
click at [442, 135] on link "Contacts" at bounding box center [430, 138] width 184 height 26
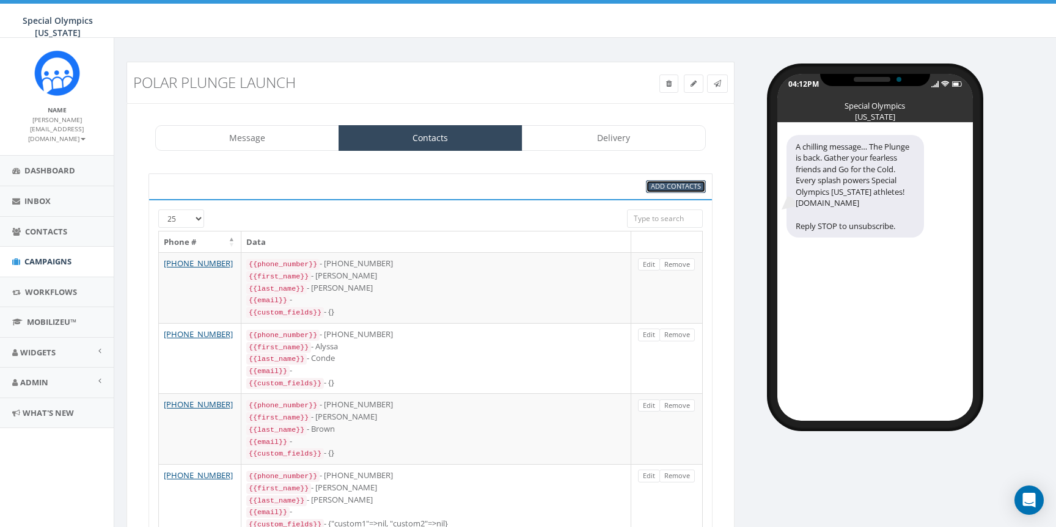
click at [660, 186] on span "Add Contacts" at bounding box center [676, 185] width 50 height 9
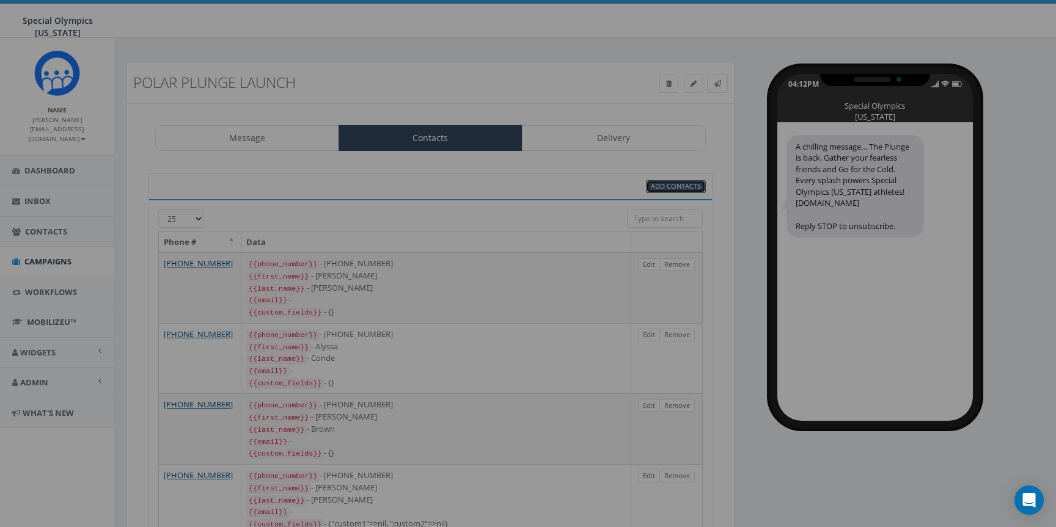
select select
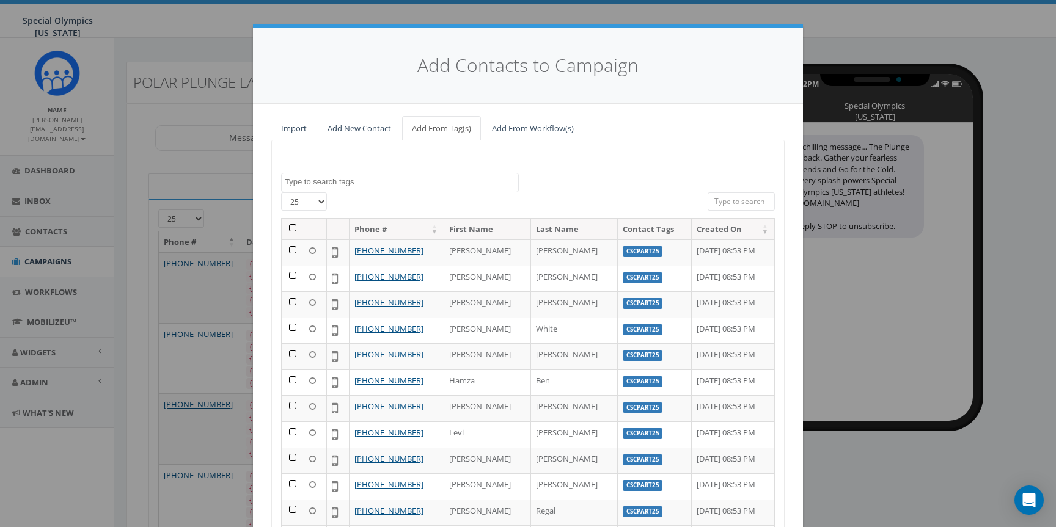
click at [407, 184] on textarea "Search" at bounding box center [401, 182] width 233 height 11
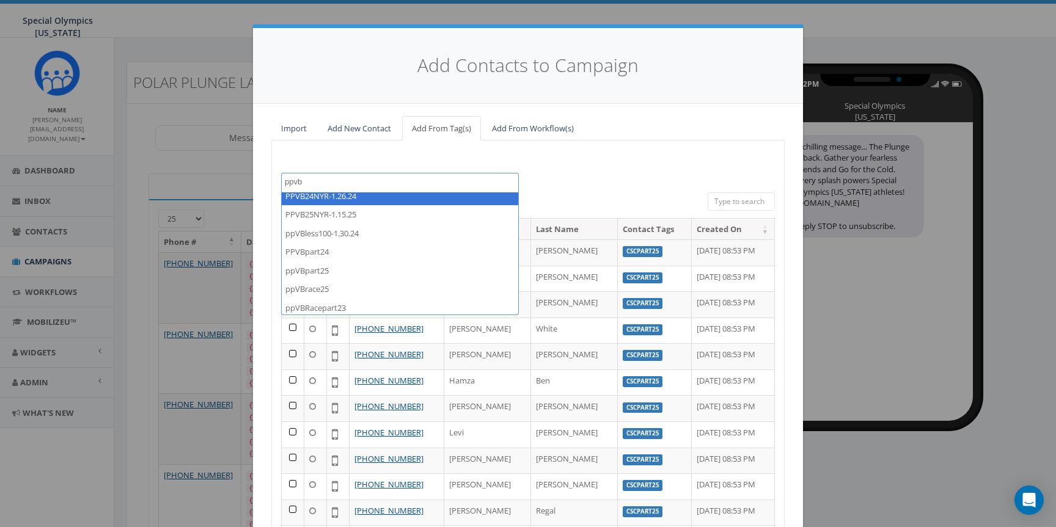
scroll to position [46, 0]
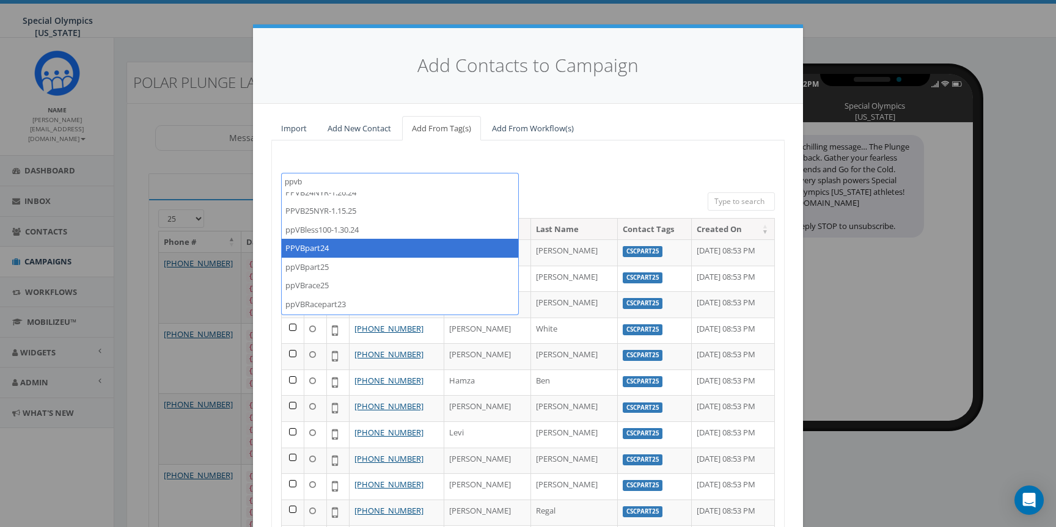
type textarea "ppvb"
select select "PPVBpart24"
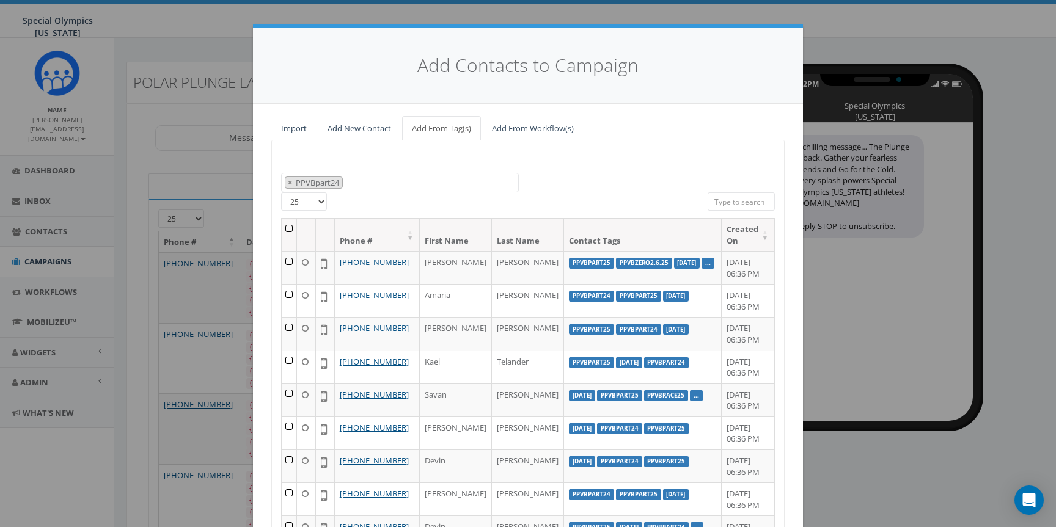
scroll to position [109, 0]
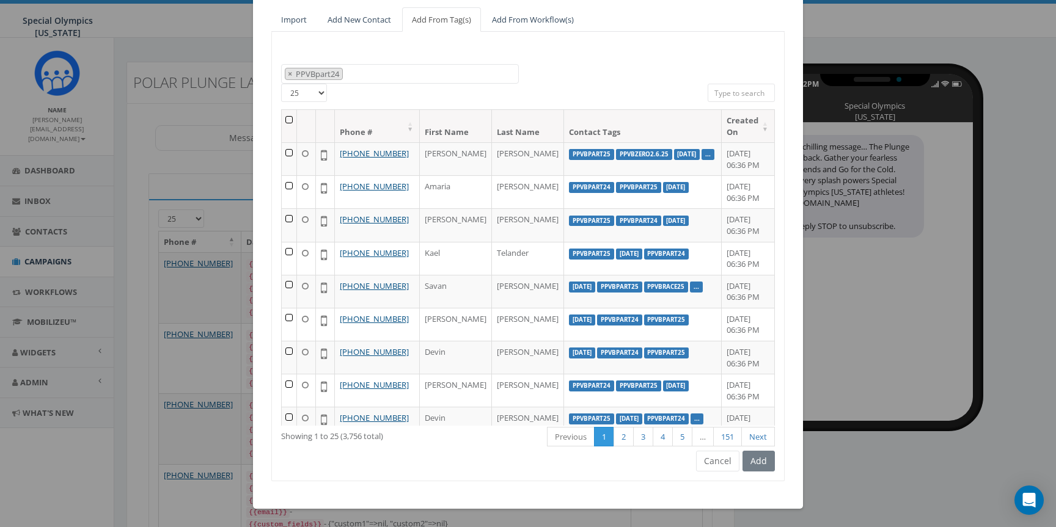
click at [289, 112] on th at bounding box center [289, 126] width 15 height 32
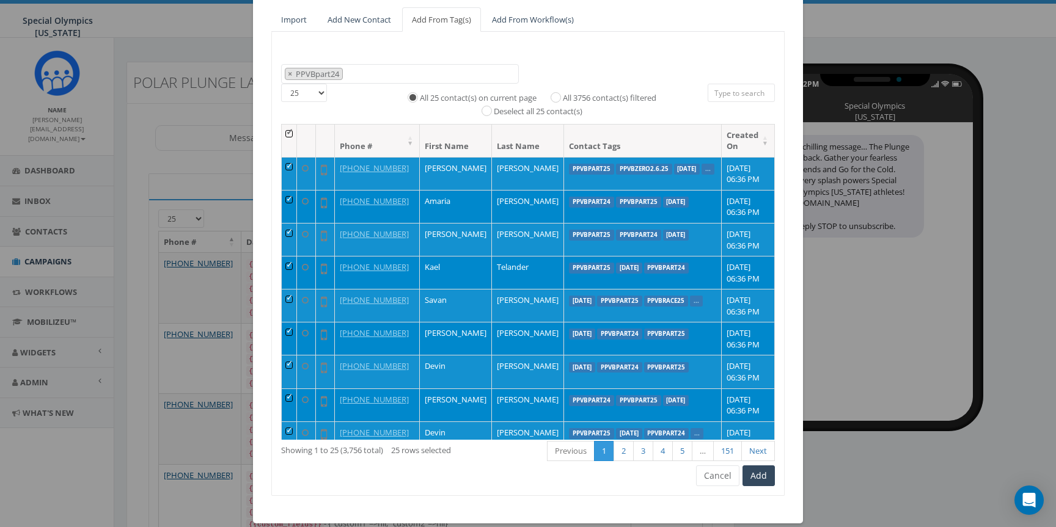
click at [580, 95] on label "All 3756 contact(s) filtered" at bounding box center [609, 98] width 93 height 12
click at [563, 95] on input "All 3756 contact(s) filtered" at bounding box center [559, 96] width 8 height 8
radio input "true"
click at [762, 477] on button "Add" at bounding box center [758, 476] width 32 height 21
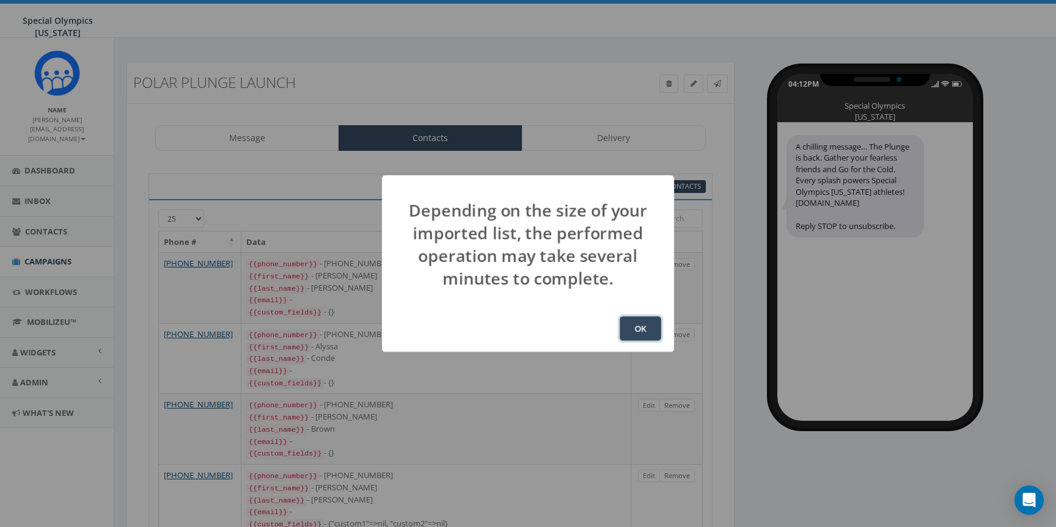
click at [648, 336] on button "OK" at bounding box center [640, 328] width 42 height 24
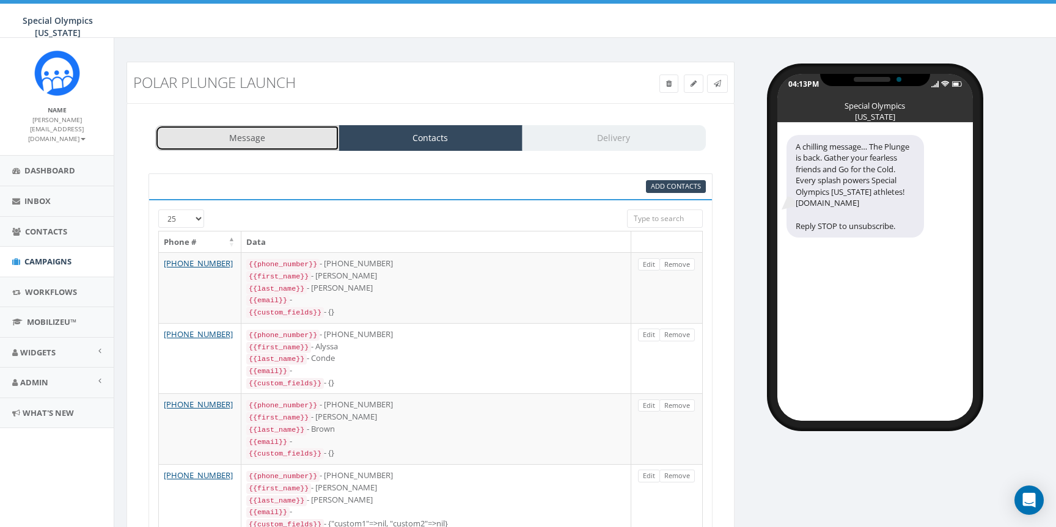
click at [269, 139] on link "Message" at bounding box center [247, 138] width 184 height 26
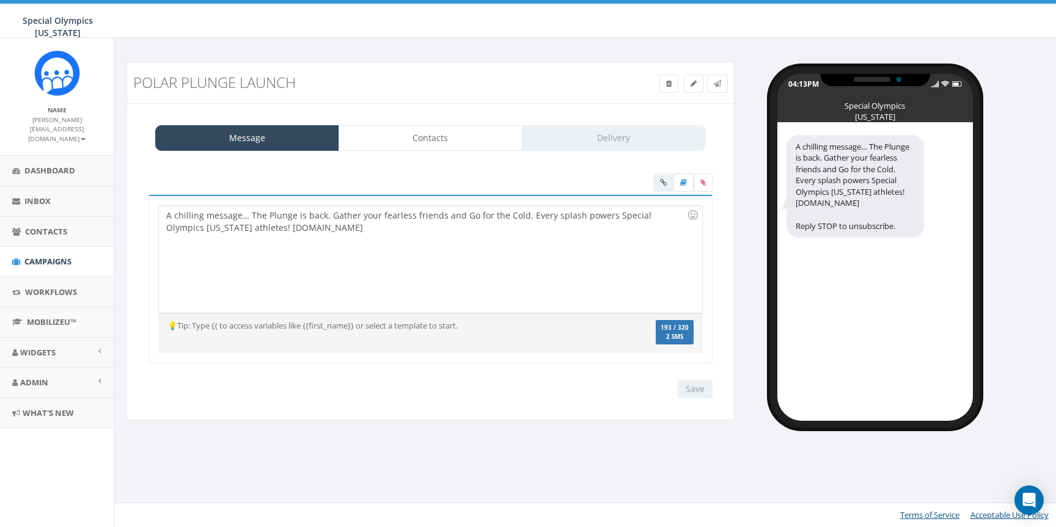
click at [432, 154] on div "Message Contacts Delivery A chilling message… The Plunge is back. Gather your f…" at bounding box center [430, 262] width 608 height 318
click at [428, 144] on link "Contacts" at bounding box center [430, 138] width 184 height 26
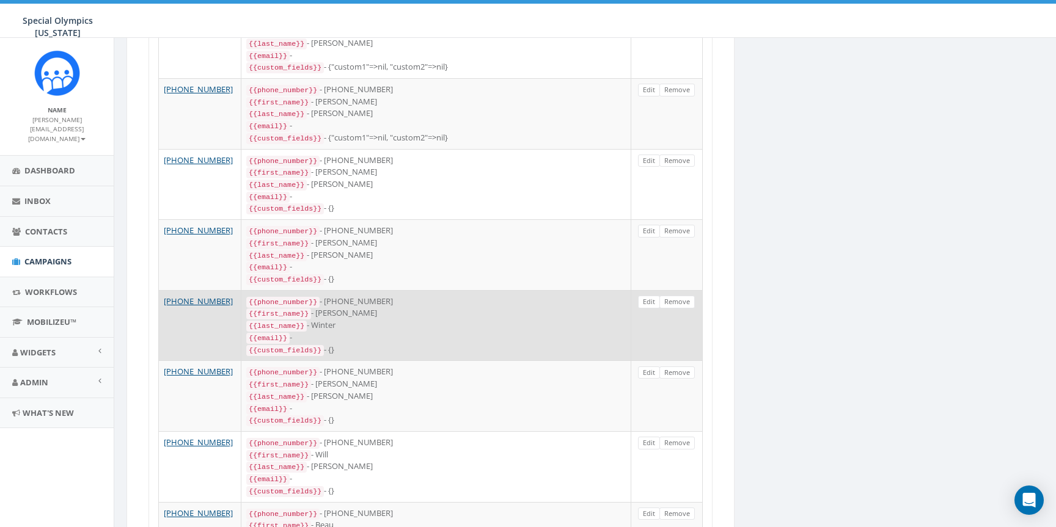
scroll to position [1320, 0]
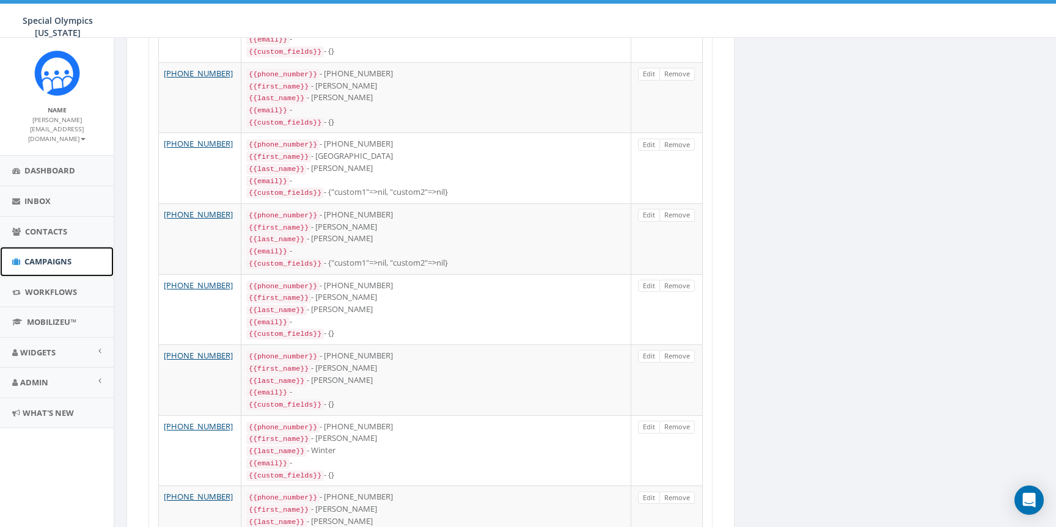
click at [51, 257] on span "Campaigns" at bounding box center [47, 261] width 47 height 11
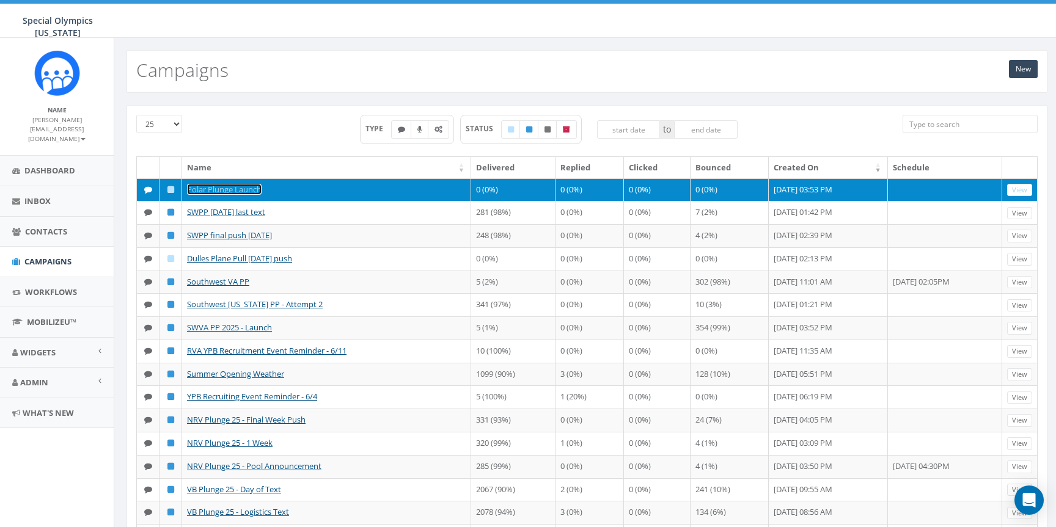
click at [244, 192] on link "Polar Plunge Launch" at bounding box center [224, 189] width 75 height 11
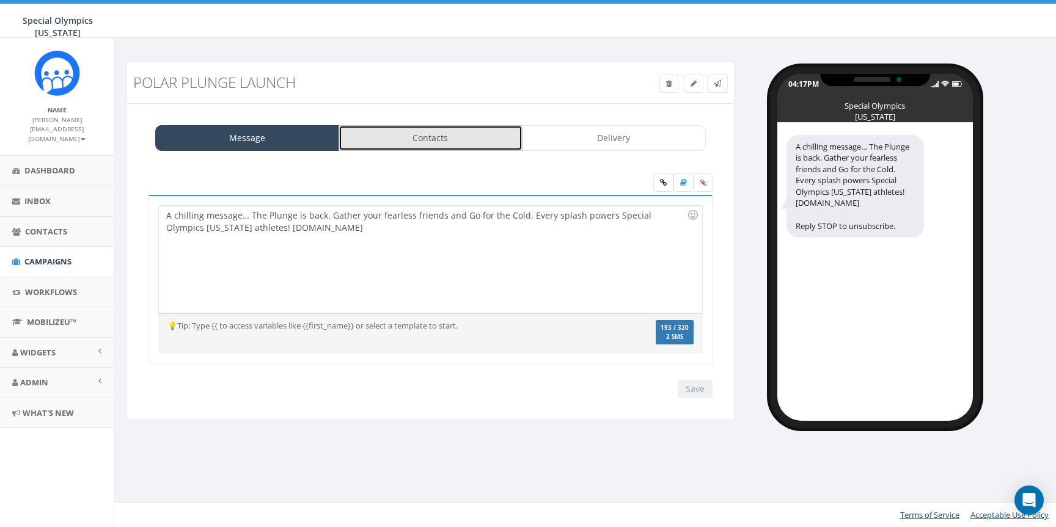
click at [484, 136] on link "Contacts" at bounding box center [430, 138] width 184 height 26
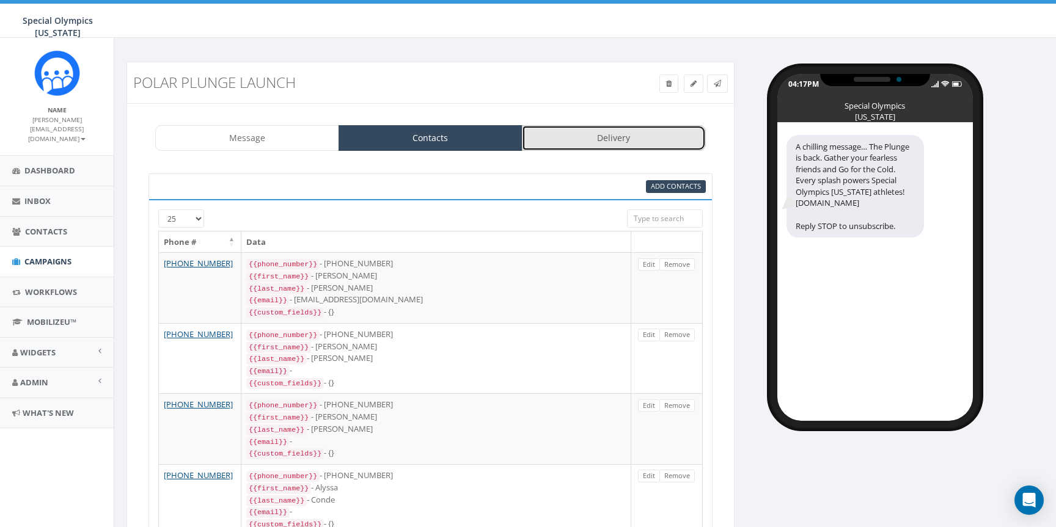
click at [629, 136] on link "Delivery" at bounding box center [614, 138] width 184 height 26
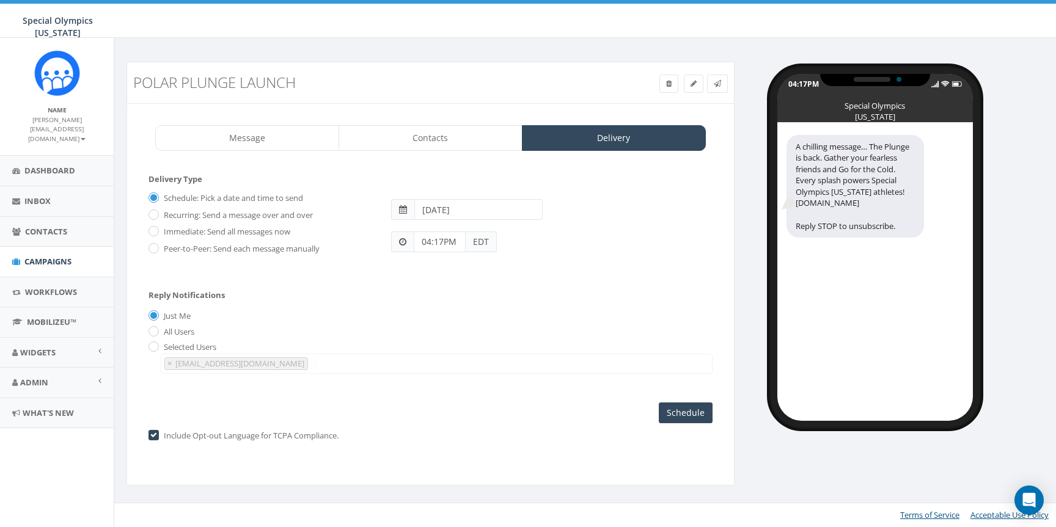
click at [195, 233] on label "Immediate: Send all messages now" at bounding box center [226, 232] width 130 height 12
click at [156, 233] on input "Immediate: Send all messages now" at bounding box center [152, 232] width 8 height 8
radio input "true"
click at [691, 417] on input "Send Now" at bounding box center [683, 413] width 57 height 21
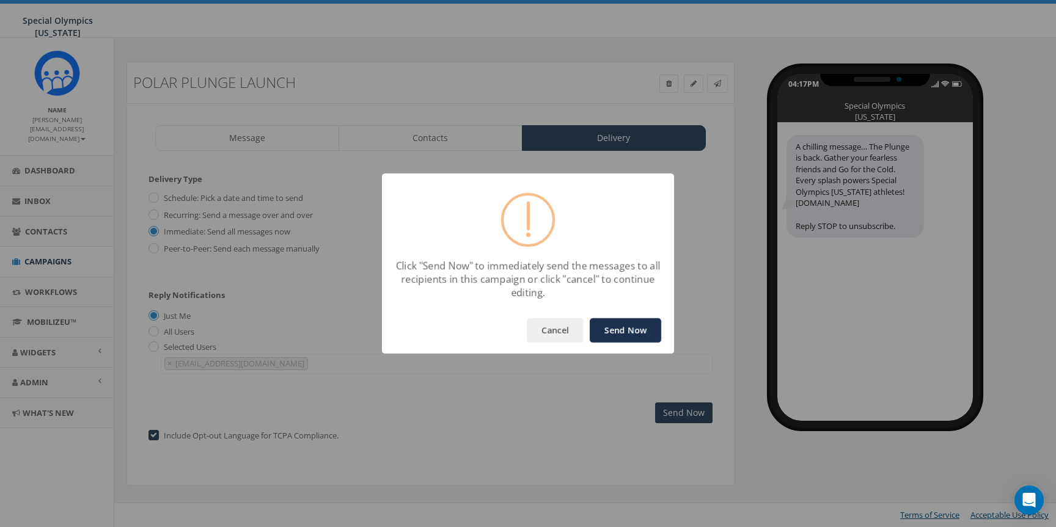
click at [621, 335] on button "Send Now" at bounding box center [625, 330] width 71 height 24
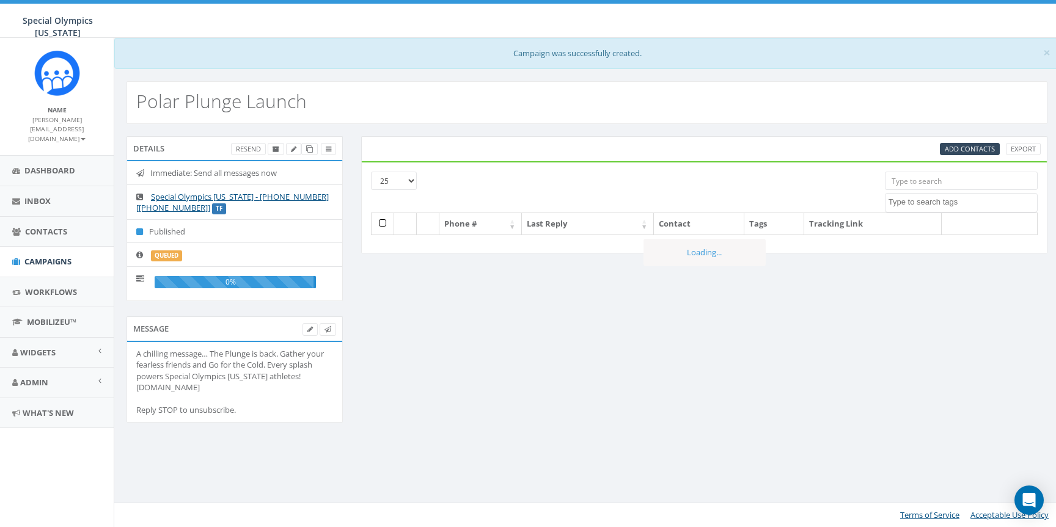
select select
